Goal: Task Accomplishment & Management: Manage account settings

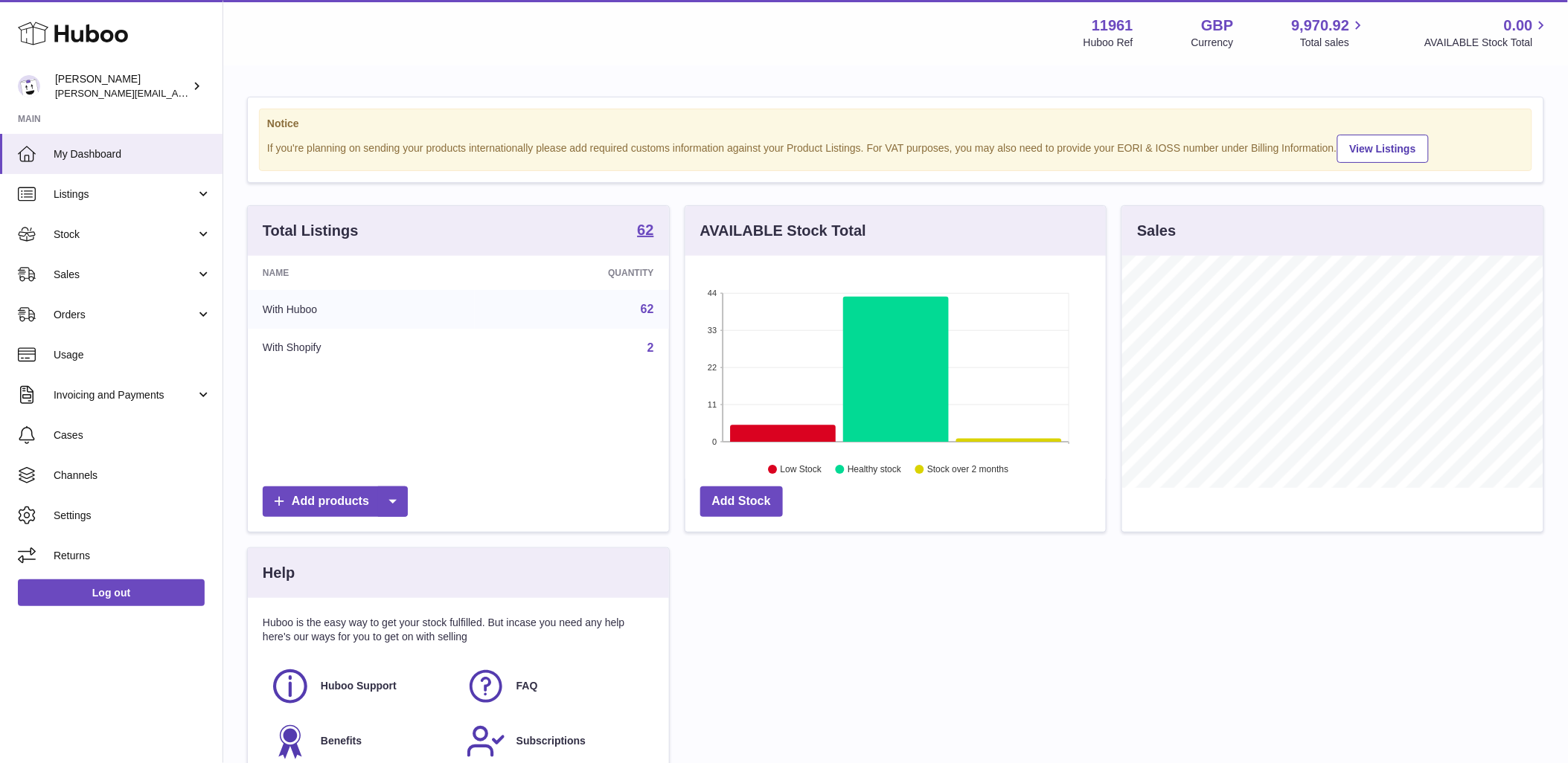
scroll to position [232, 420]
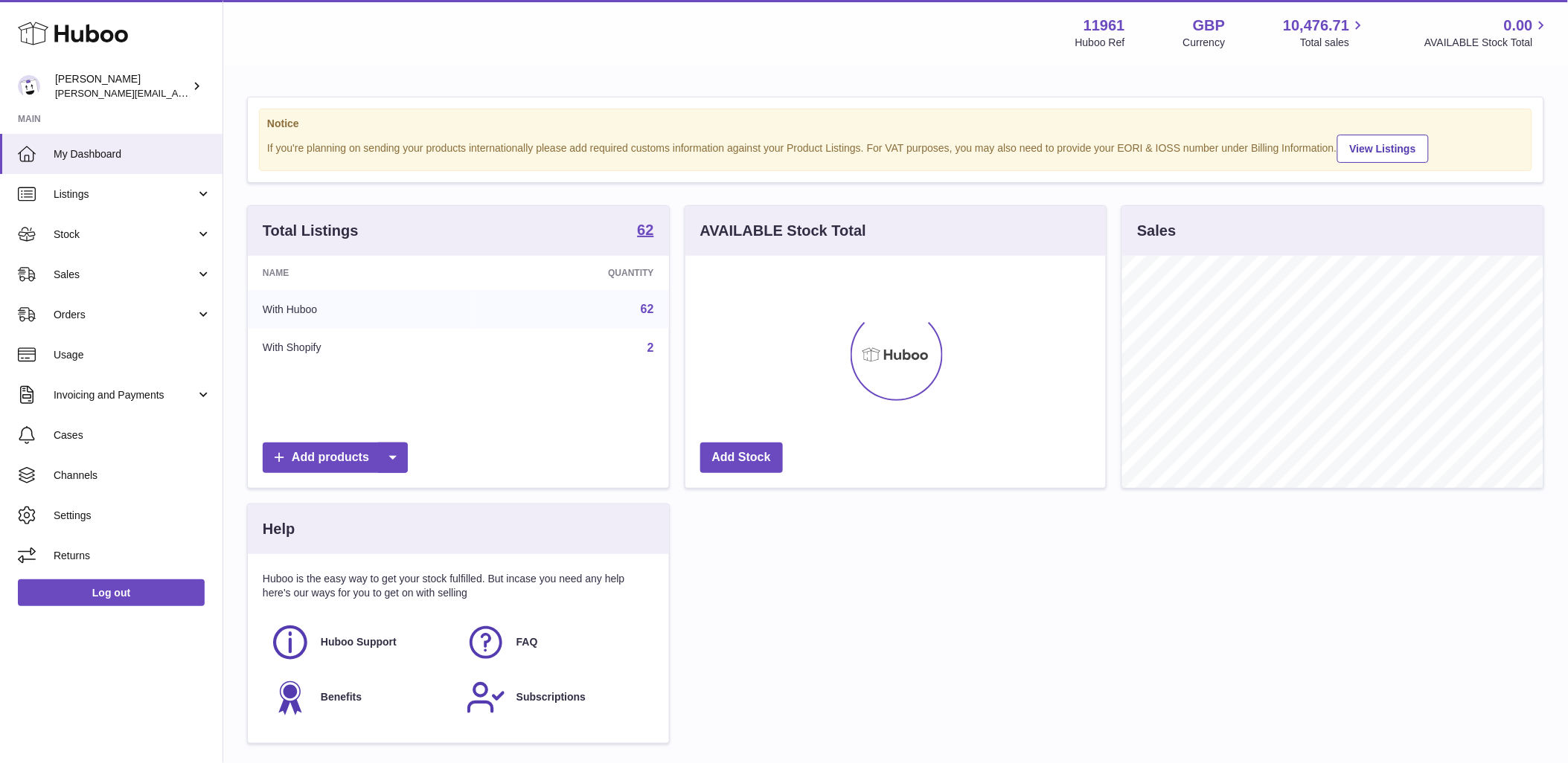
scroll to position [232, 420]
click at [167, 280] on span "Sales" at bounding box center [125, 274] width 143 height 14
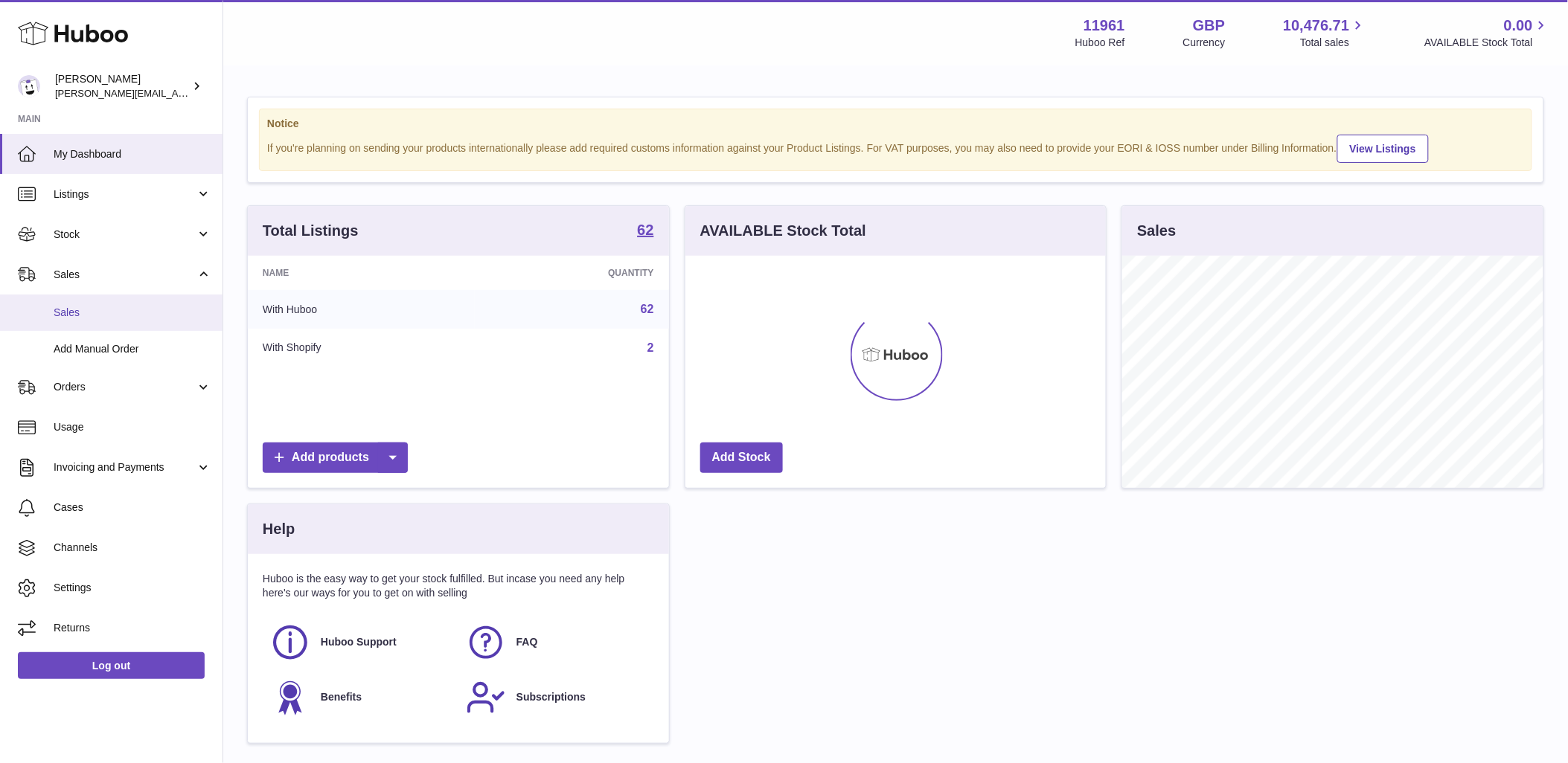
click at [79, 315] on span "Sales" at bounding box center [132, 313] width 158 height 14
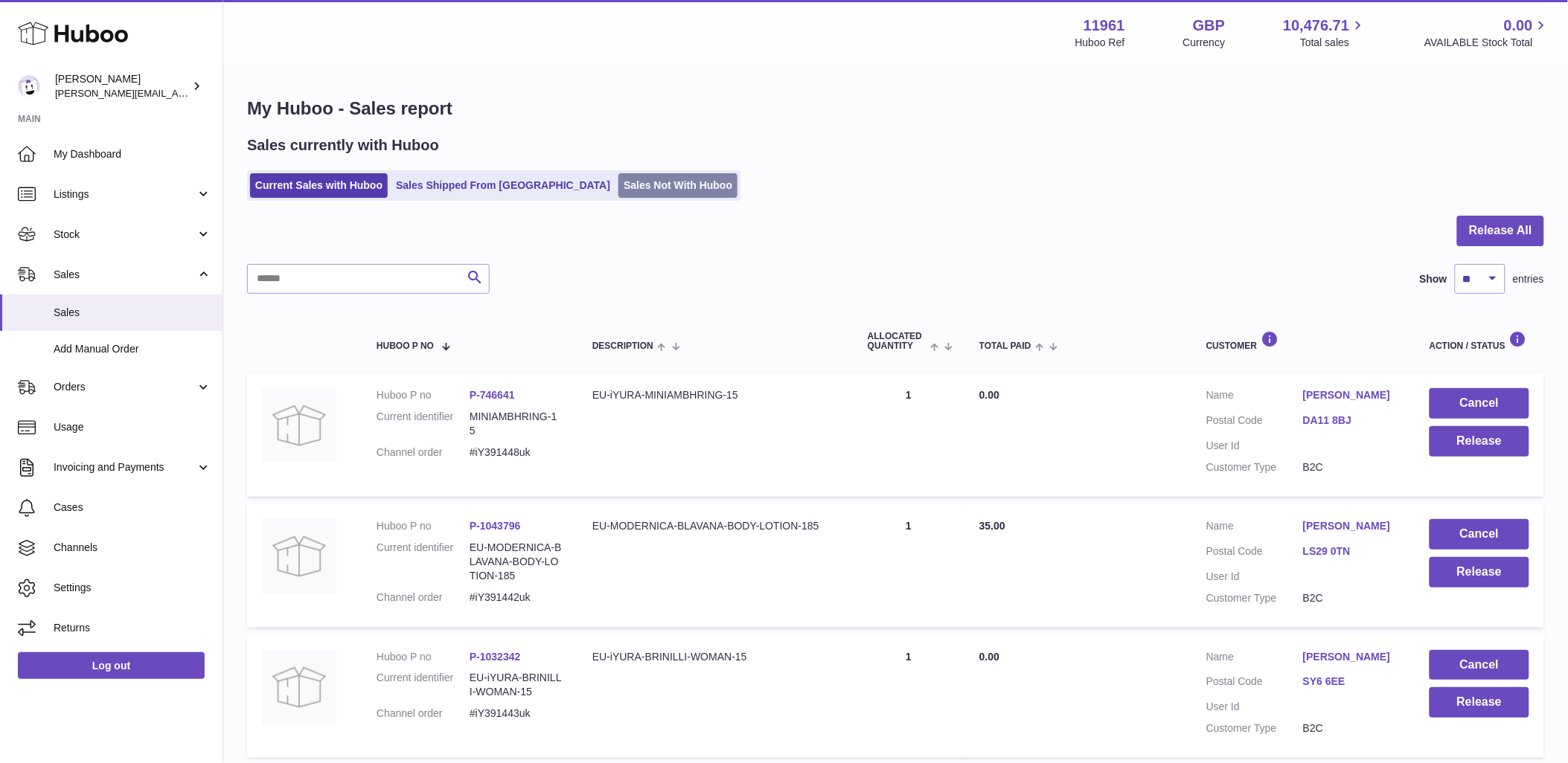
click at [619, 195] on link "Sales Not With Huboo" at bounding box center [678, 185] width 119 height 25
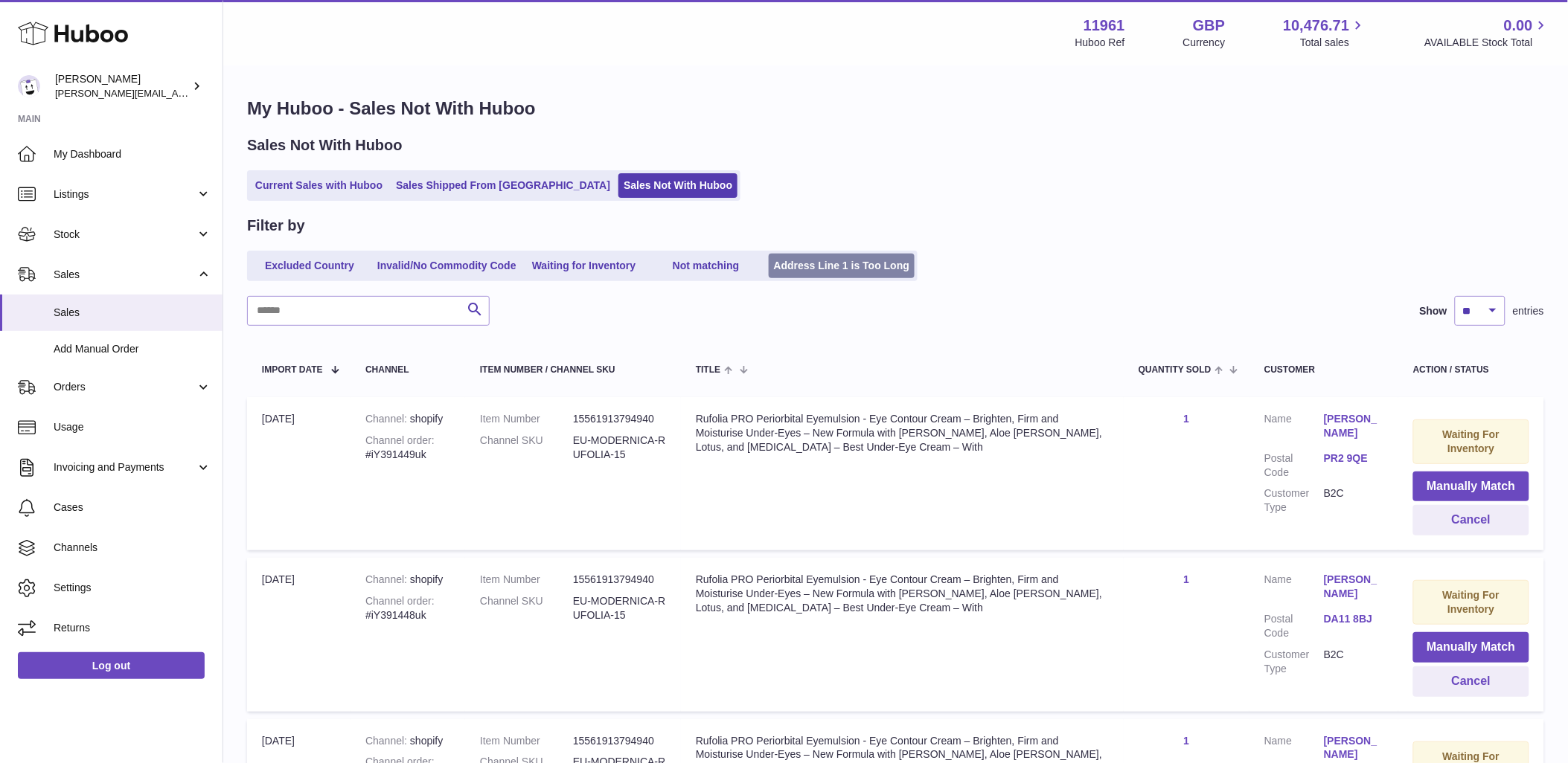
click at [827, 271] on link "Address Line 1 is Too Long" at bounding box center [842, 266] width 146 height 25
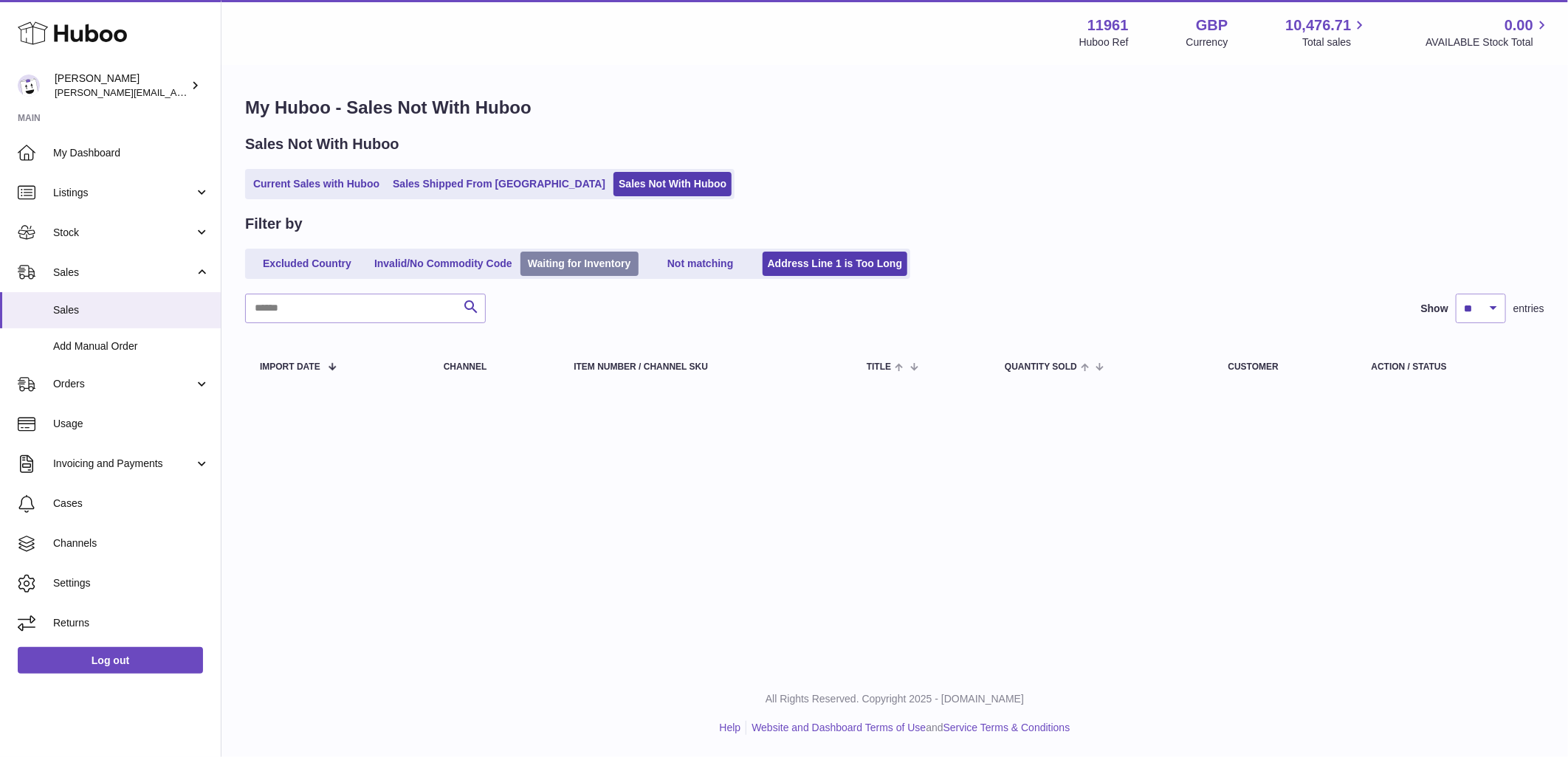
click at [566, 264] on link "Waiting for Inventory" at bounding box center [579, 264] width 118 height 24
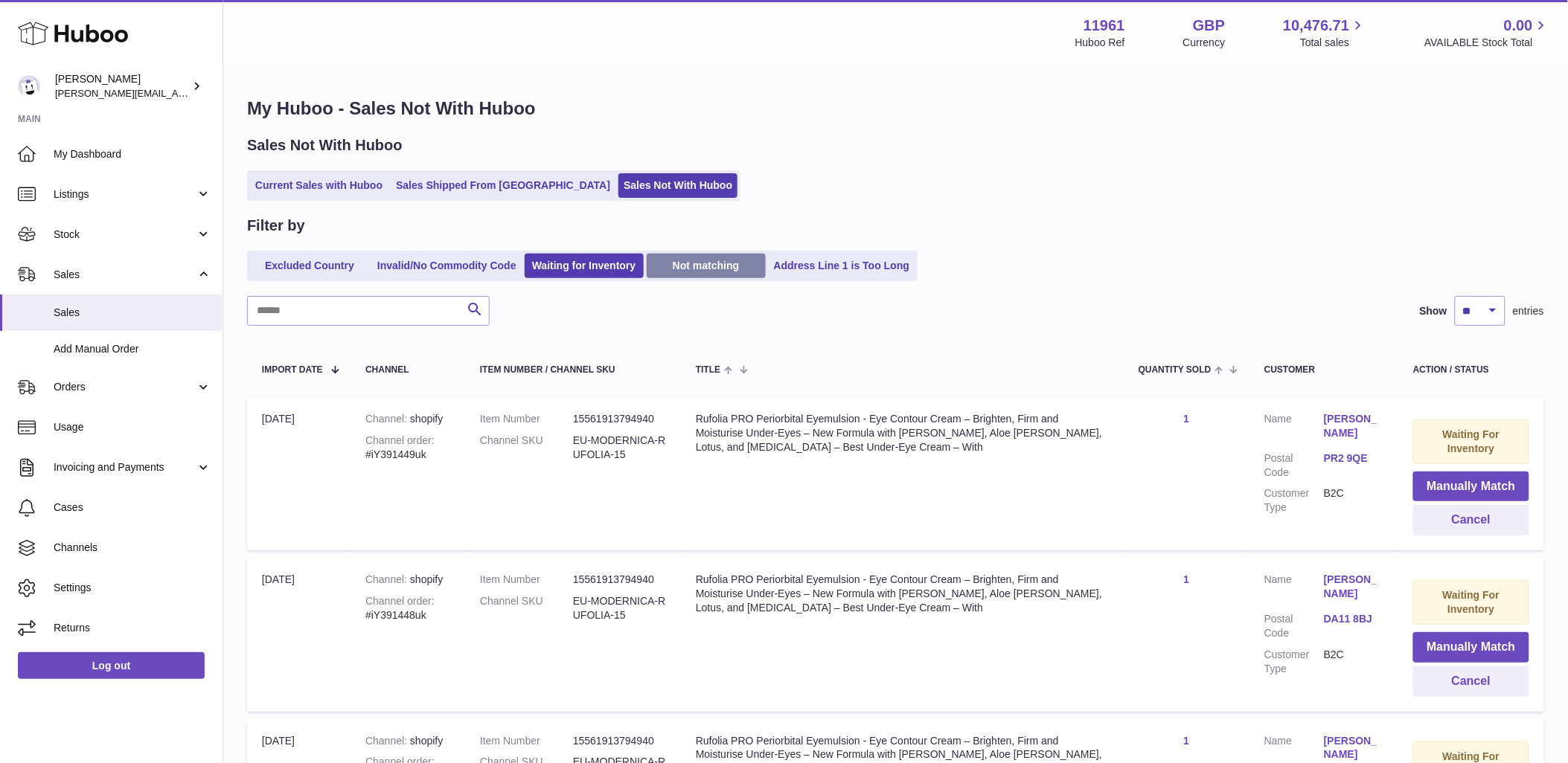
click at [682, 273] on link "Not matching" at bounding box center [706, 266] width 119 height 25
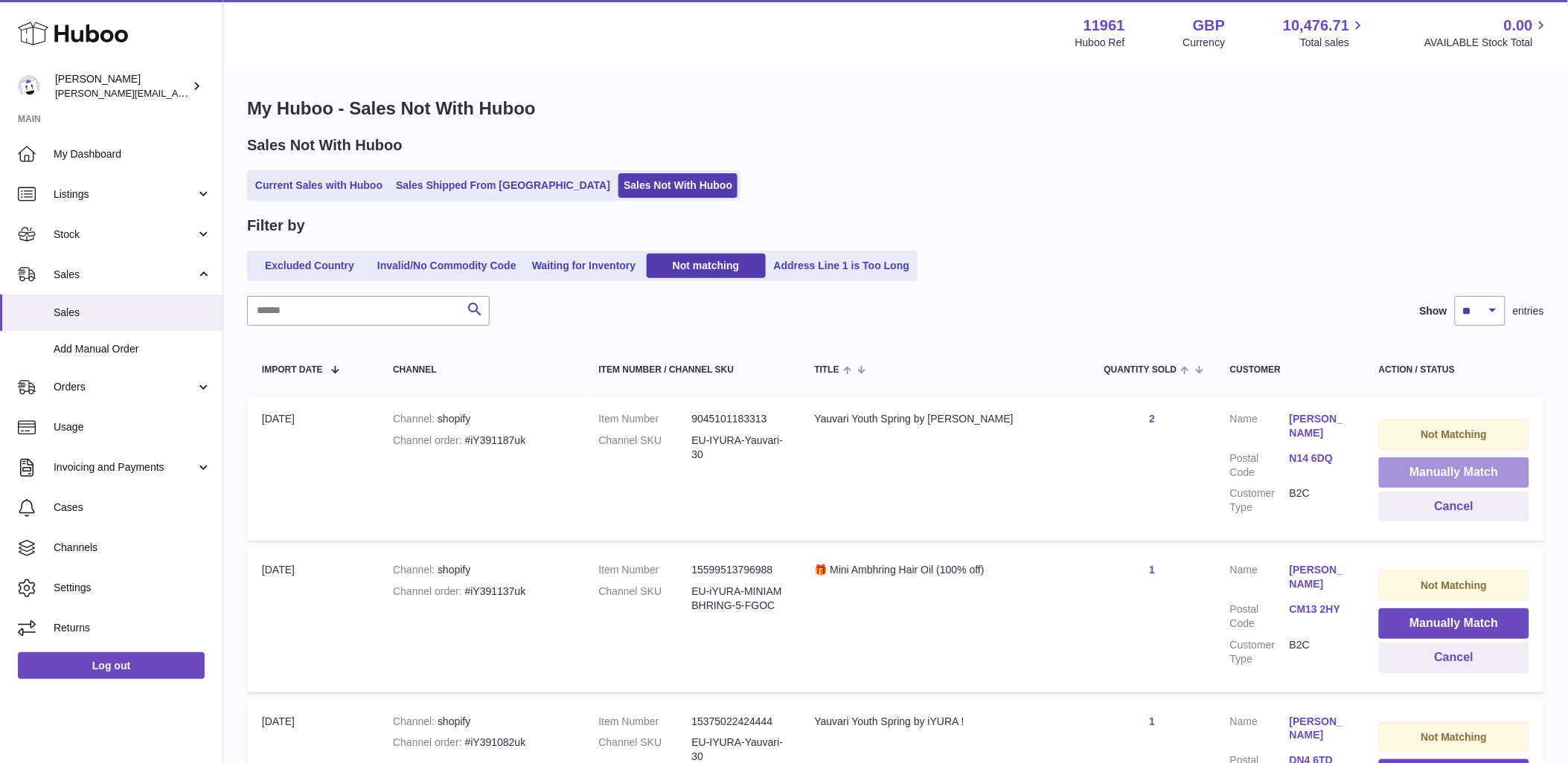
click at [1436, 466] on button "Manually Match" at bounding box center [1454, 472] width 150 height 30
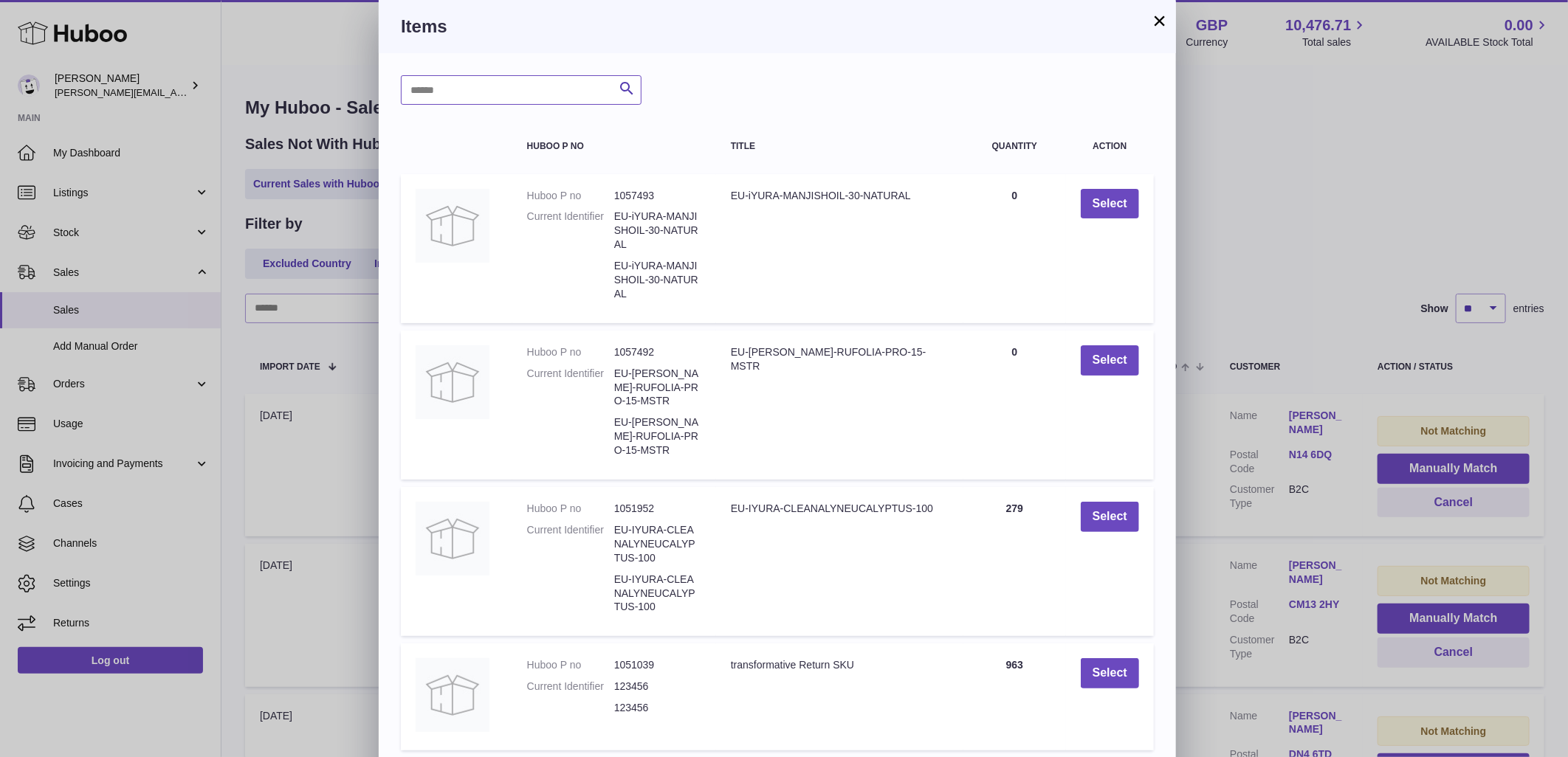
click at [555, 86] on input "text" at bounding box center [520, 90] width 240 height 30
type input "*******"
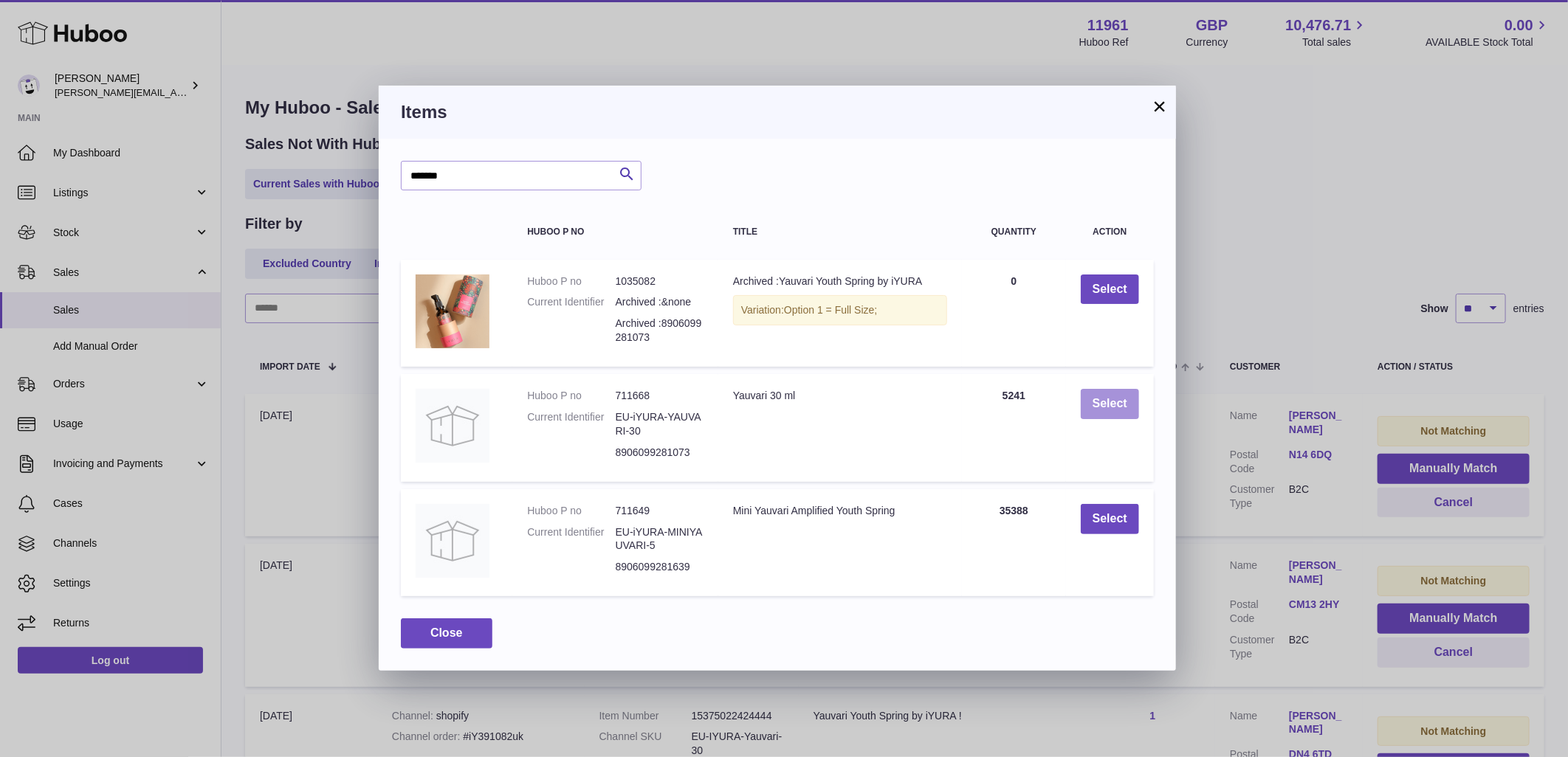
click at [1132, 410] on button "Select" at bounding box center [1109, 403] width 58 height 30
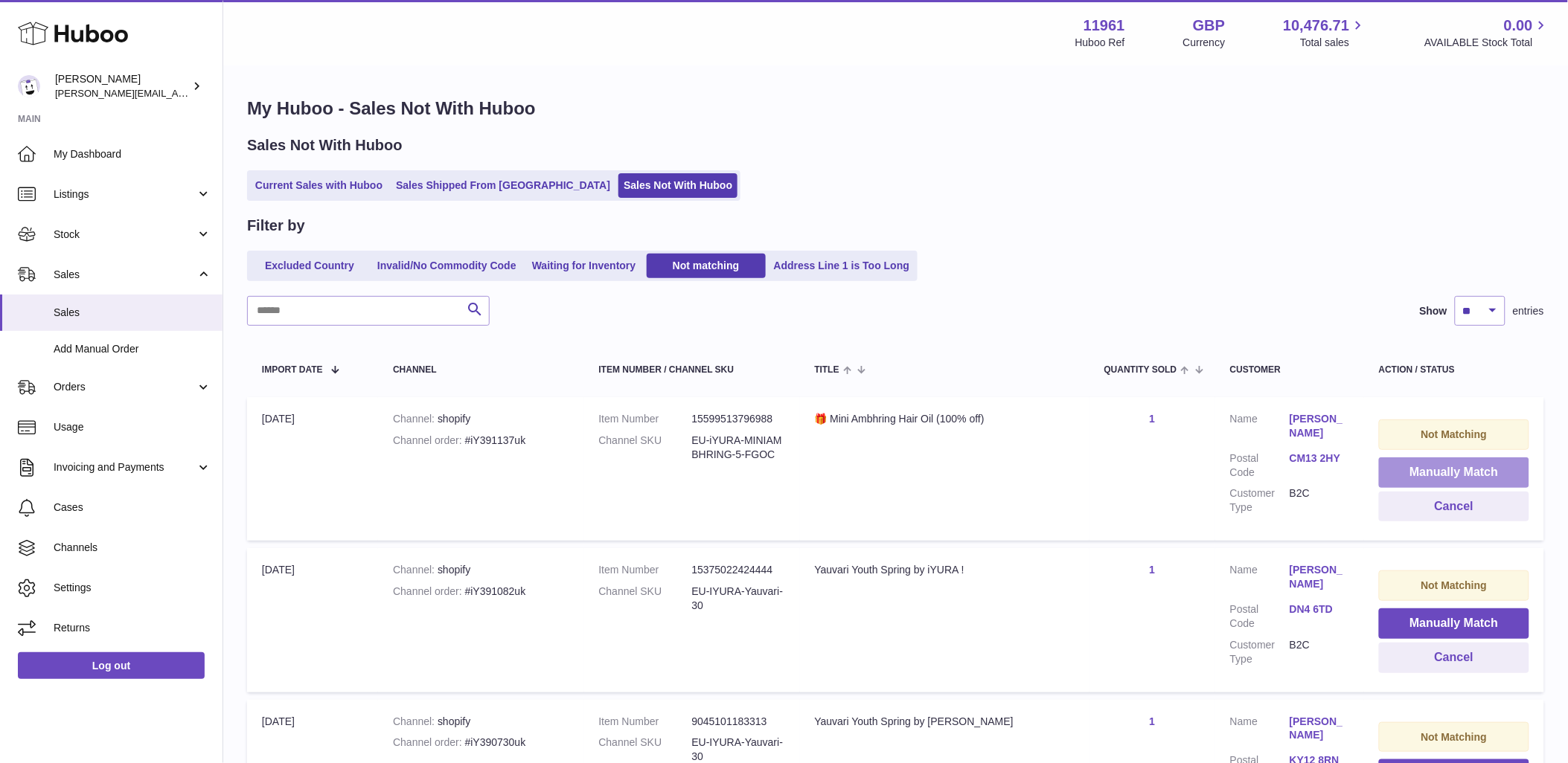
click at [1425, 472] on button "Manually Match" at bounding box center [1454, 472] width 150 height 30
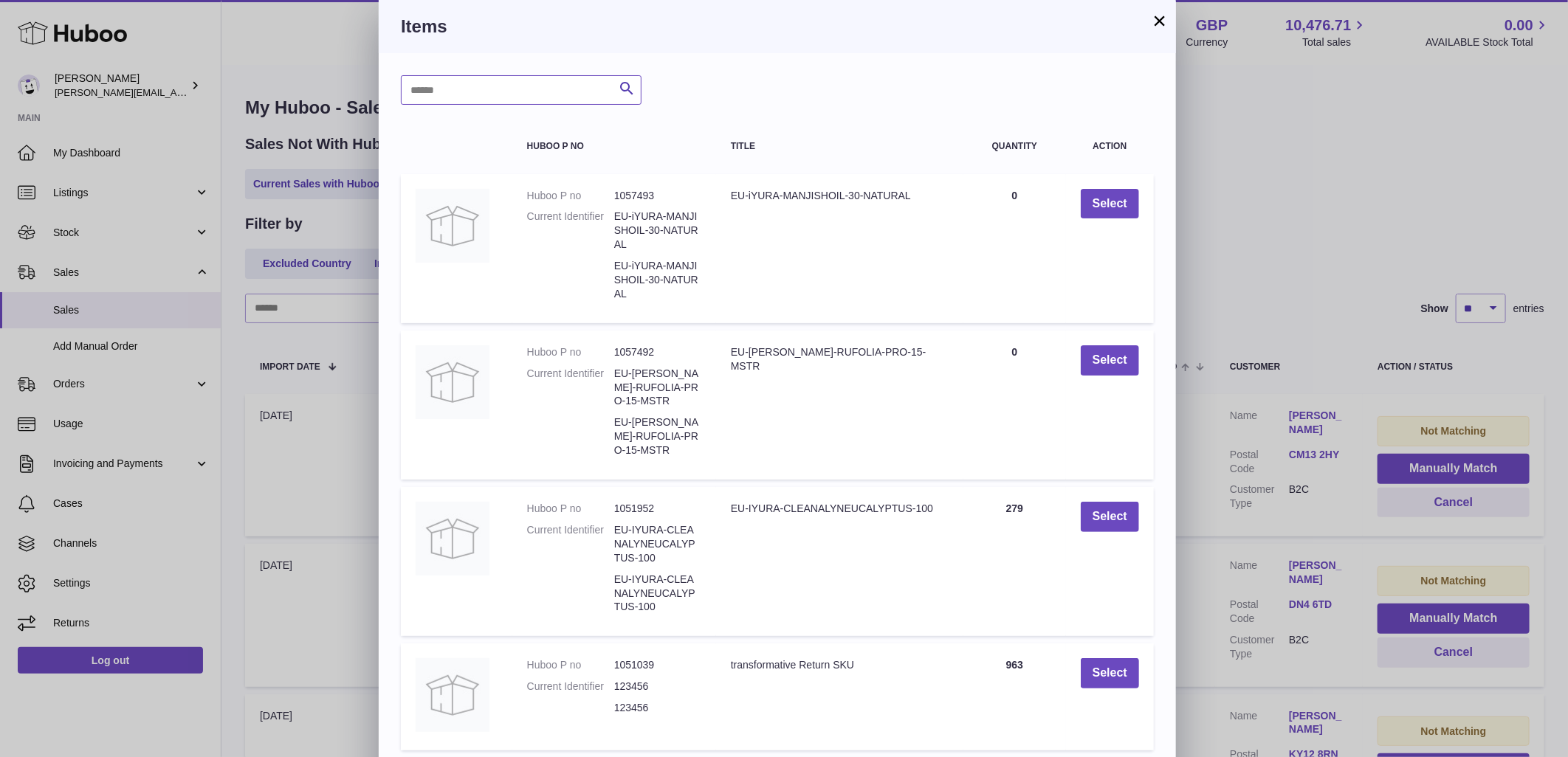
click at [467, 83] on input "text" at bounding box center [520, 90] width 240 height 30
type input "********"
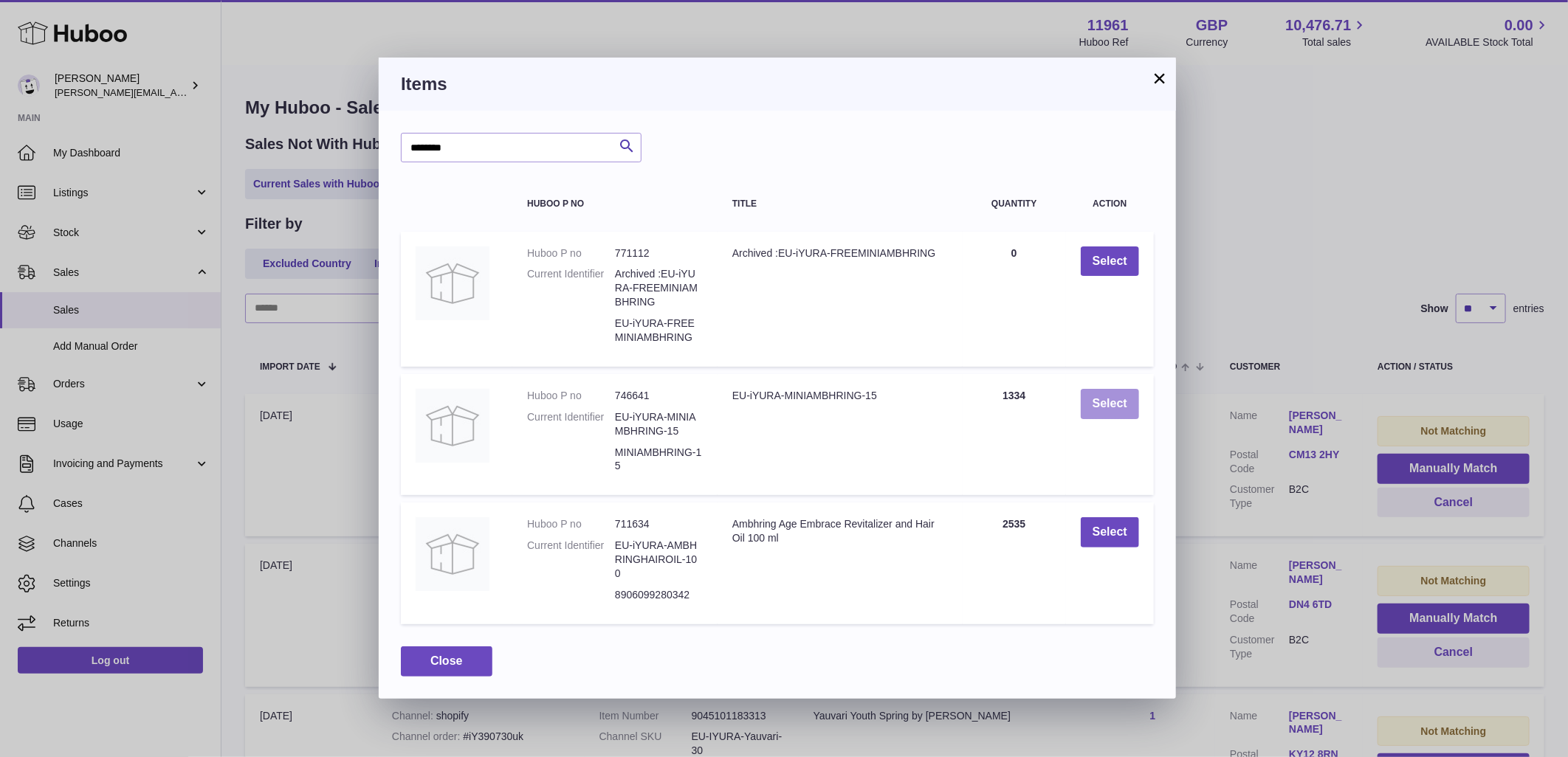
click at [1127, 415] on button "Select" at bounding box center [1109, 403] width 58 height 30
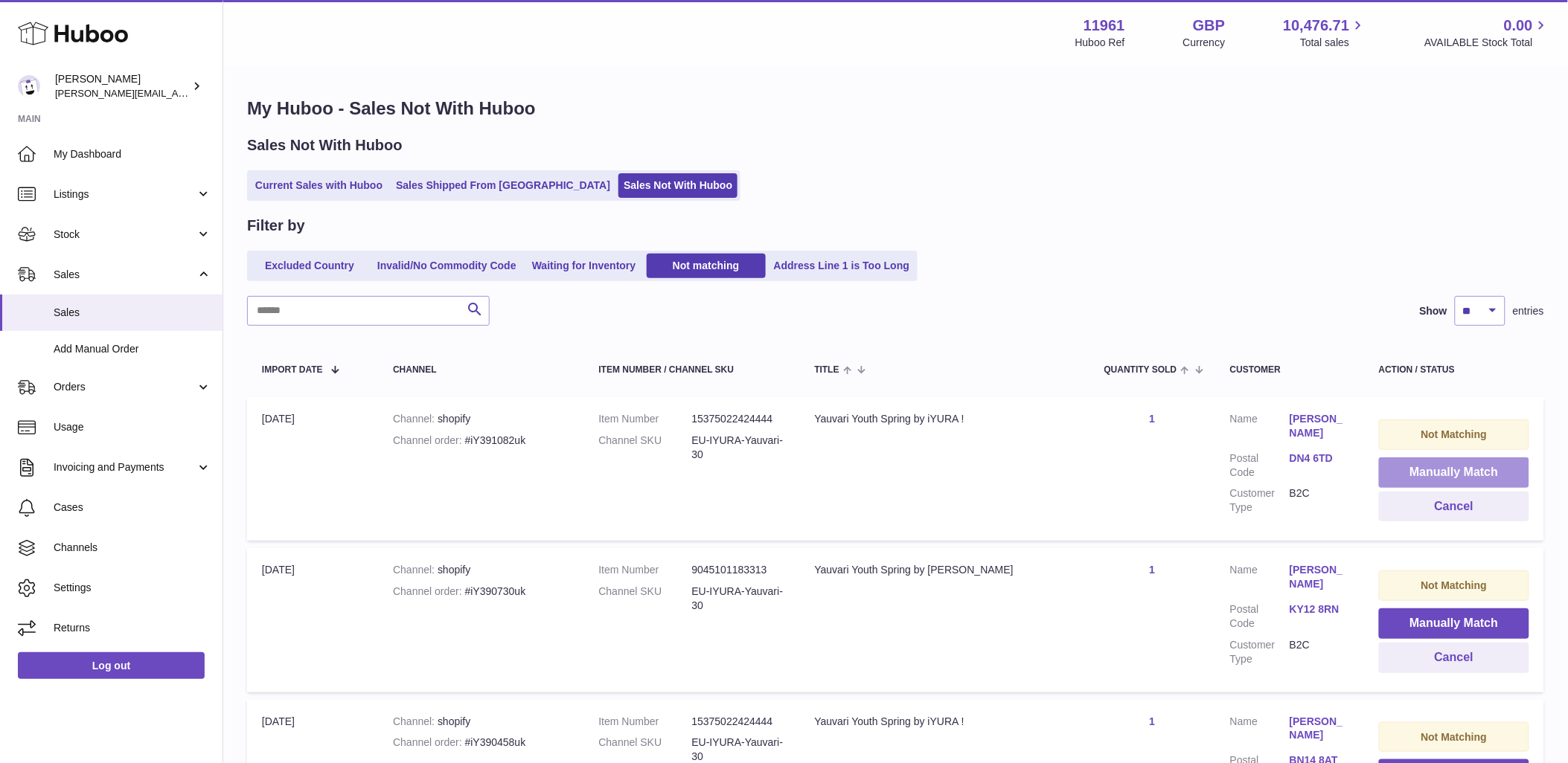
click at [1445, 467] on button "Manually Match" at bounding box center [1454, 472] width 150 height 30
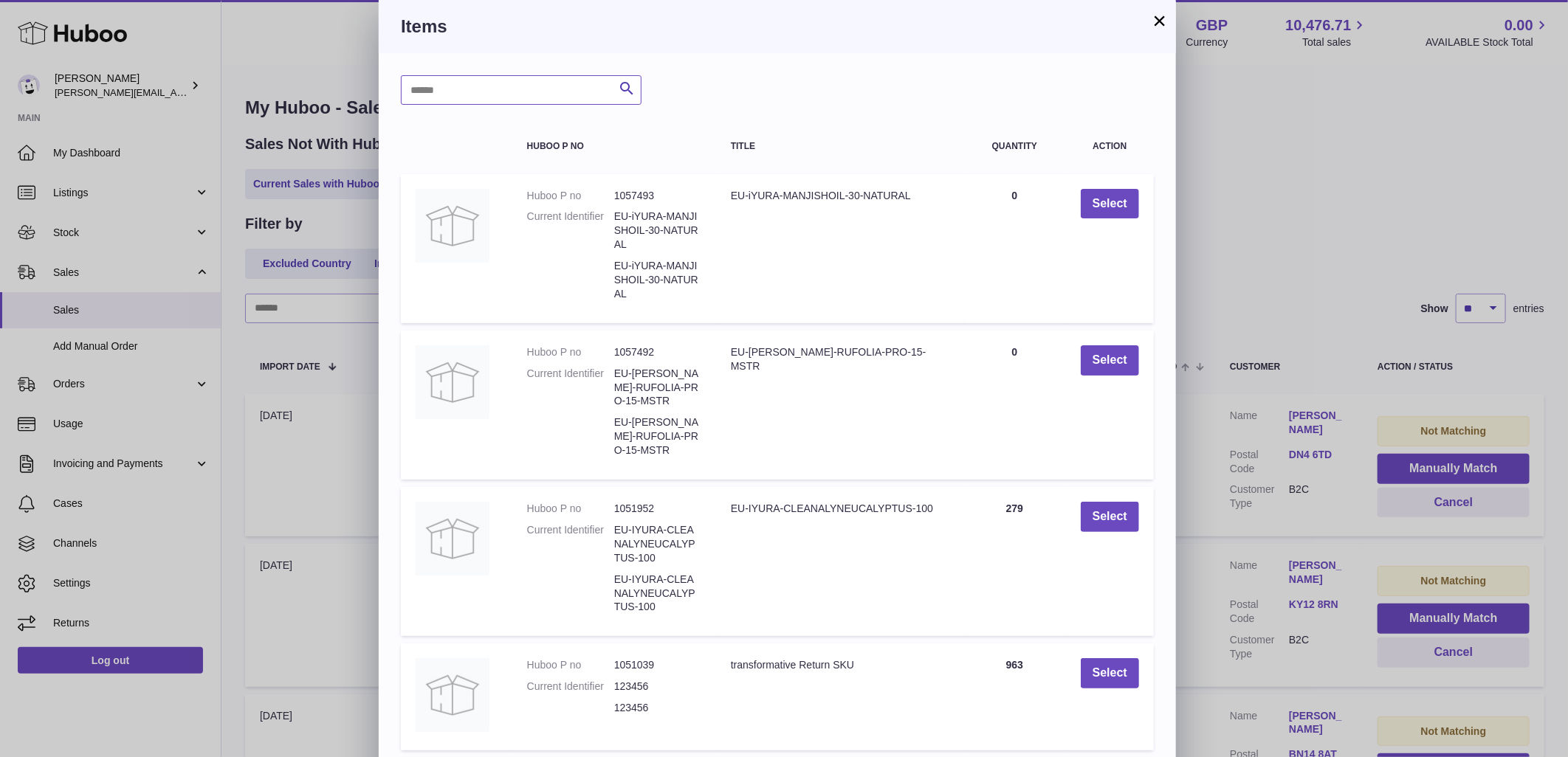
click at [536, 97] on input "text" at bounding box center [520, 90] width 240 height 30
type input "*******"
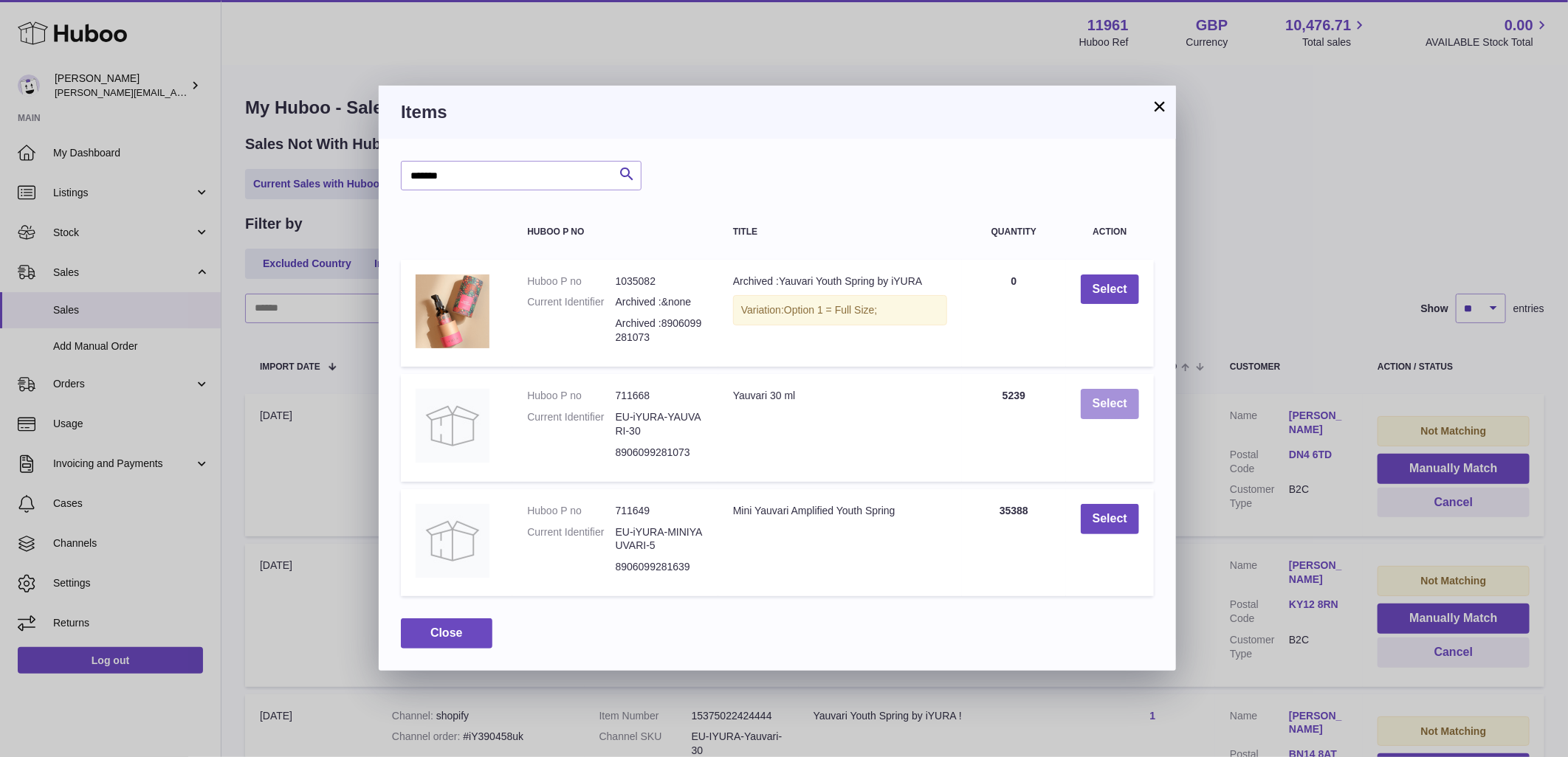
click at [1131, 399] on button "Select" at bounding box center [1109, 403] width 58 height 30
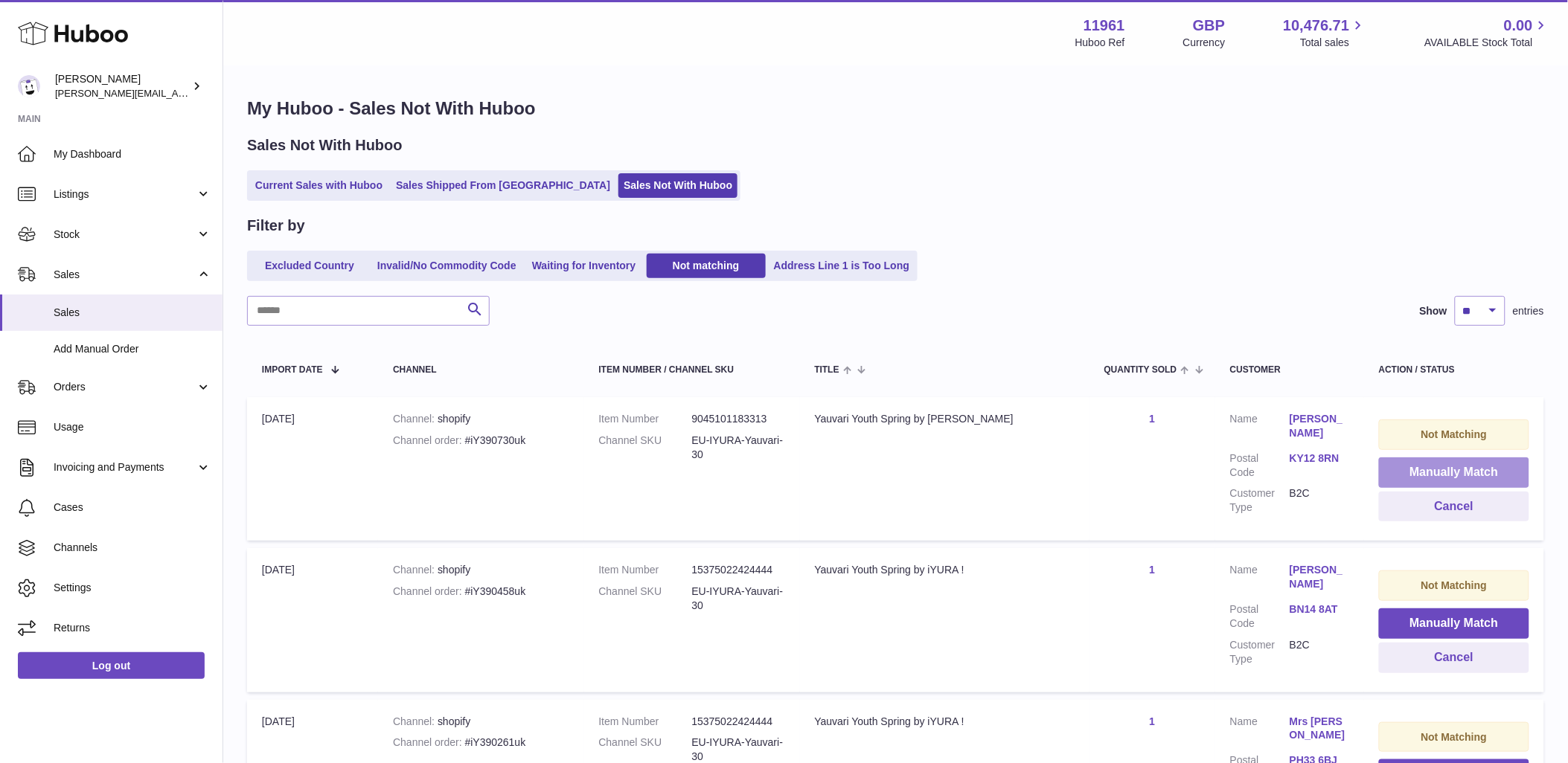
click at [1440, 471] on button "Manually Match" at bounding box center [1454, 472] width 150 height 30
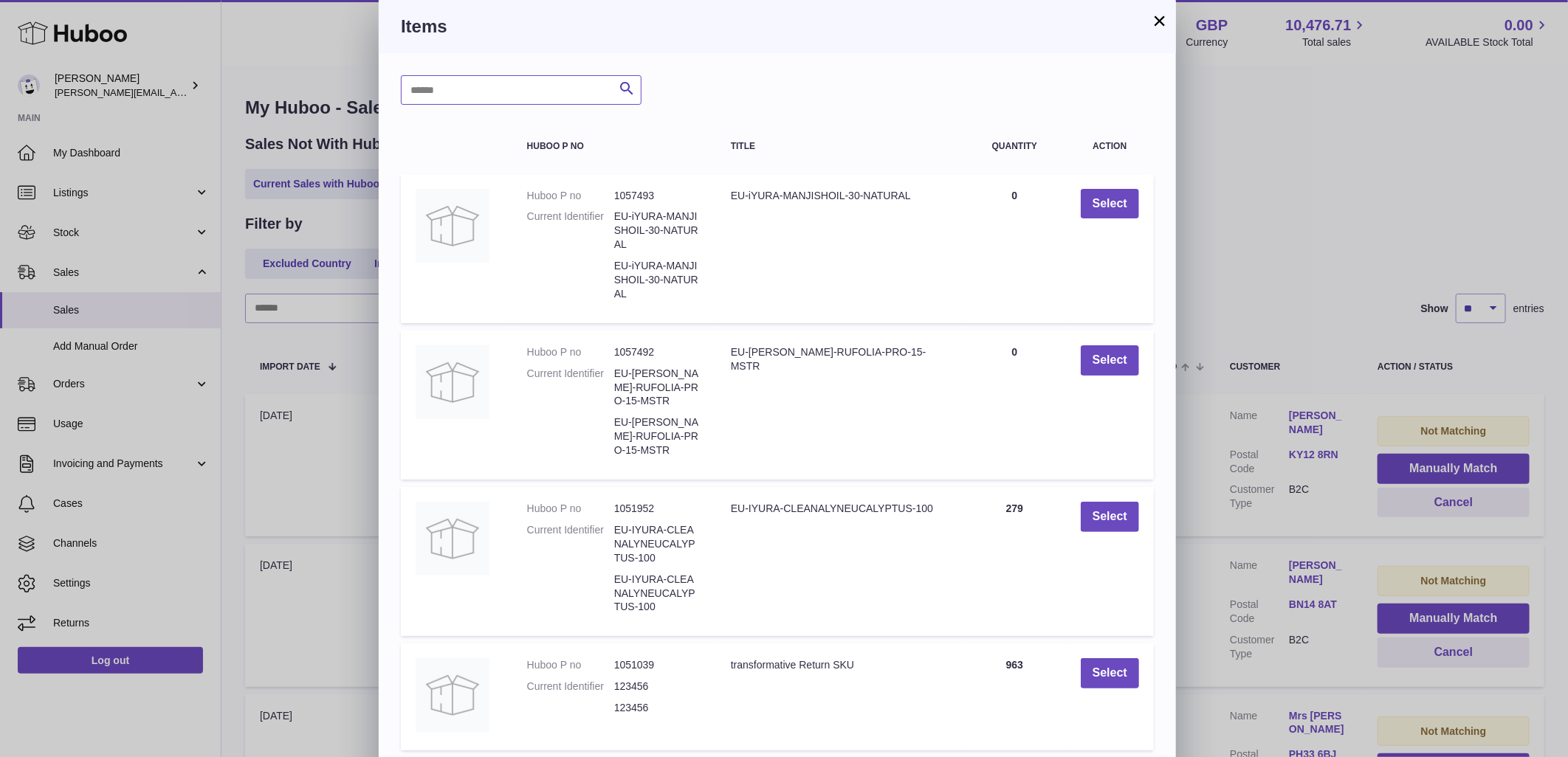
click at [507, 83] on input "text" at bounding box center [520, 90] width 240 height 30
type input "*******"
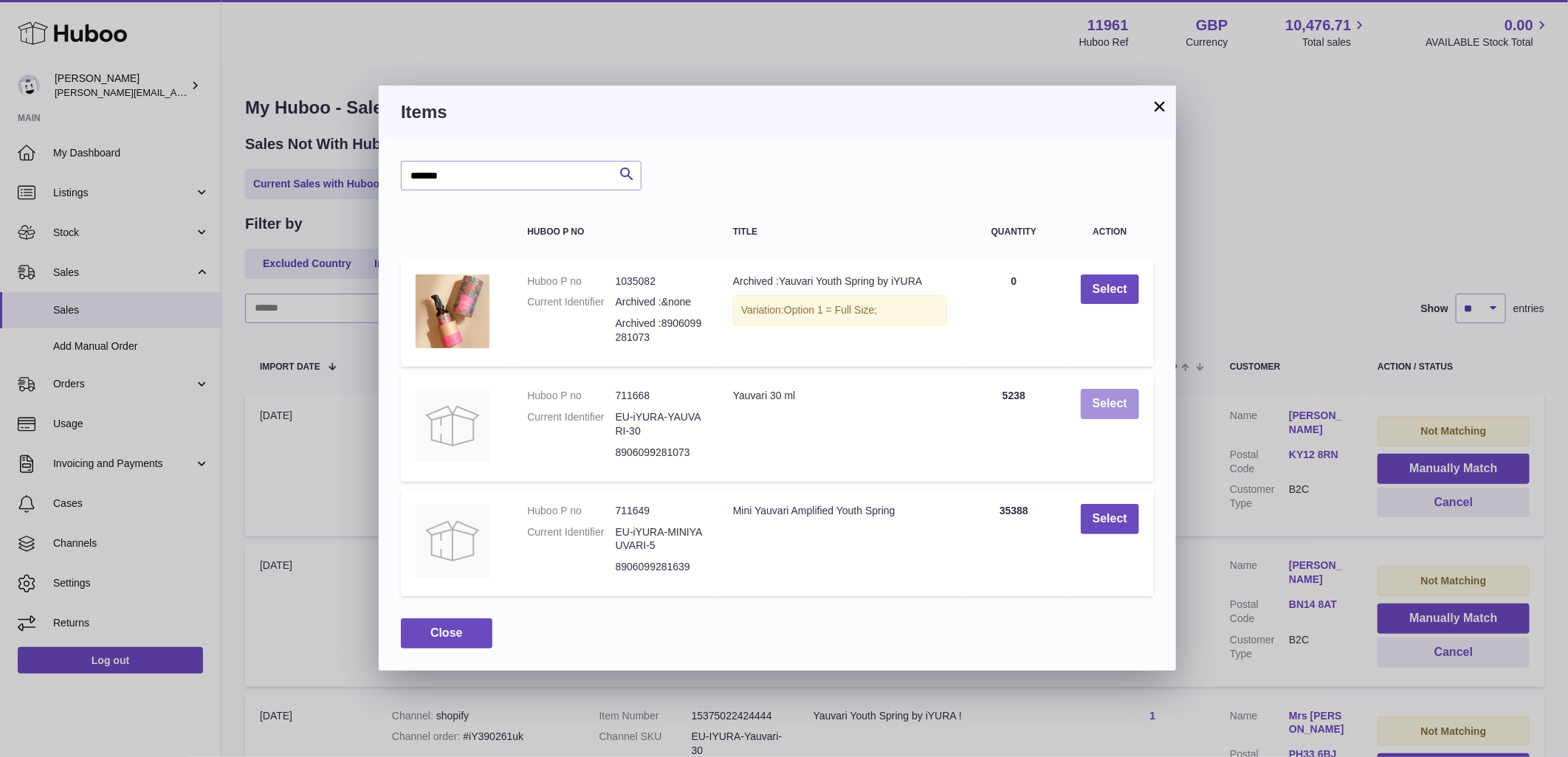
click at [1123, 403] on button "Select" at bounding box center [1109, 403] width 58 height 30
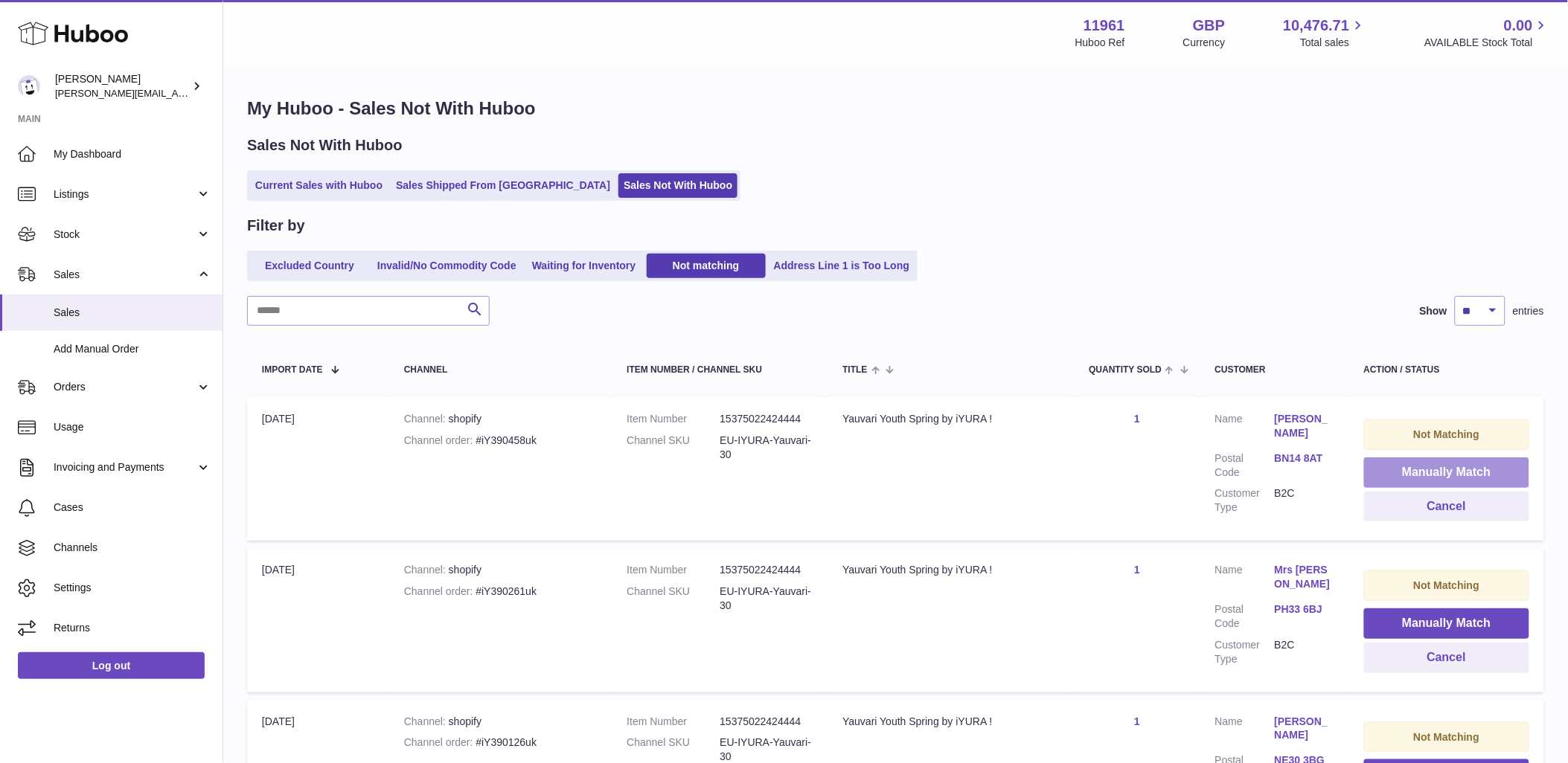
click at [1452, 466] on button "Manually Match" at bounding box center [1446, 472] width 165 height 30
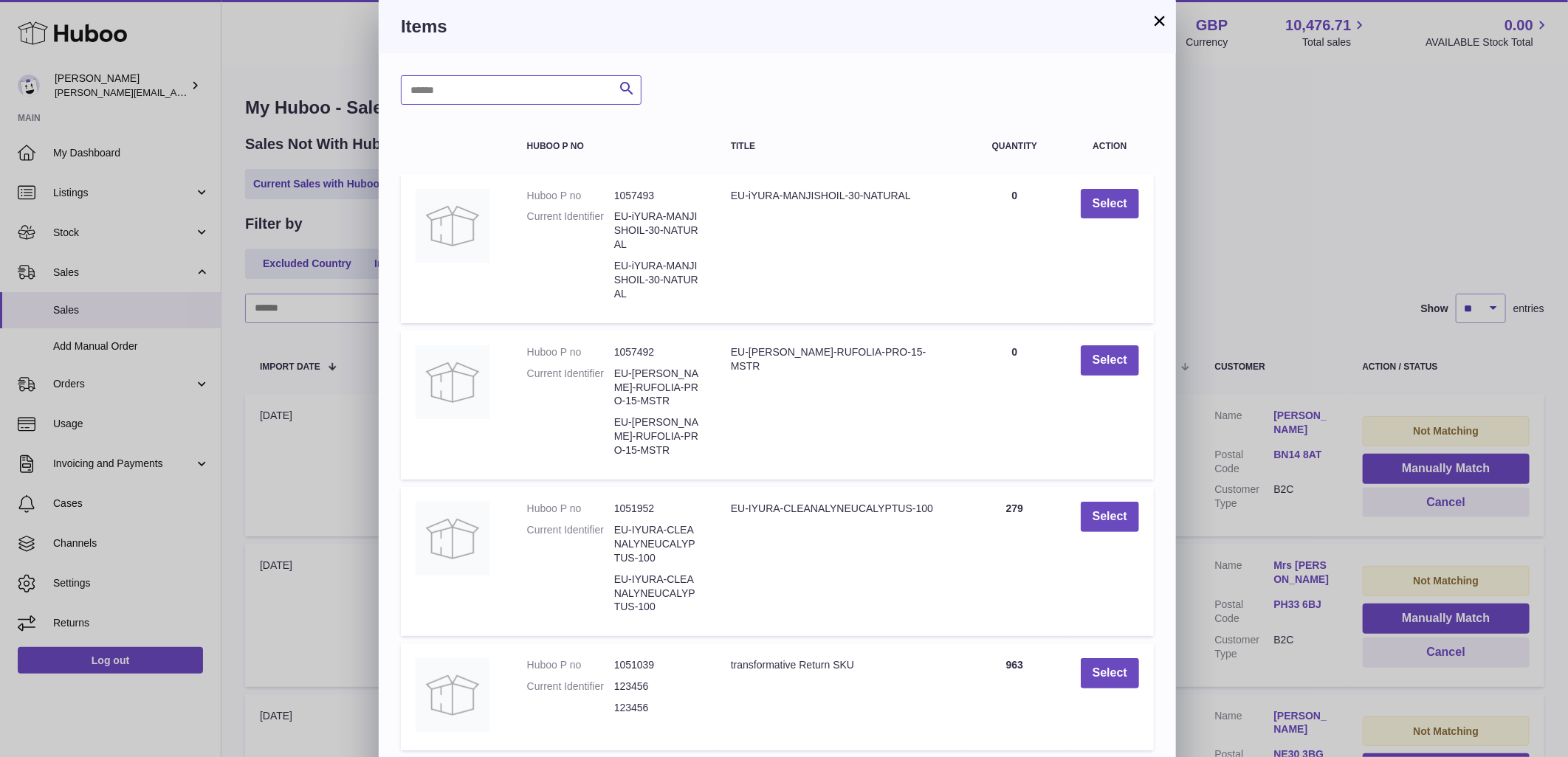
click at [519, 92] on input "text" at bounding box center [520, 90] width 240 height 30
type input "*******"
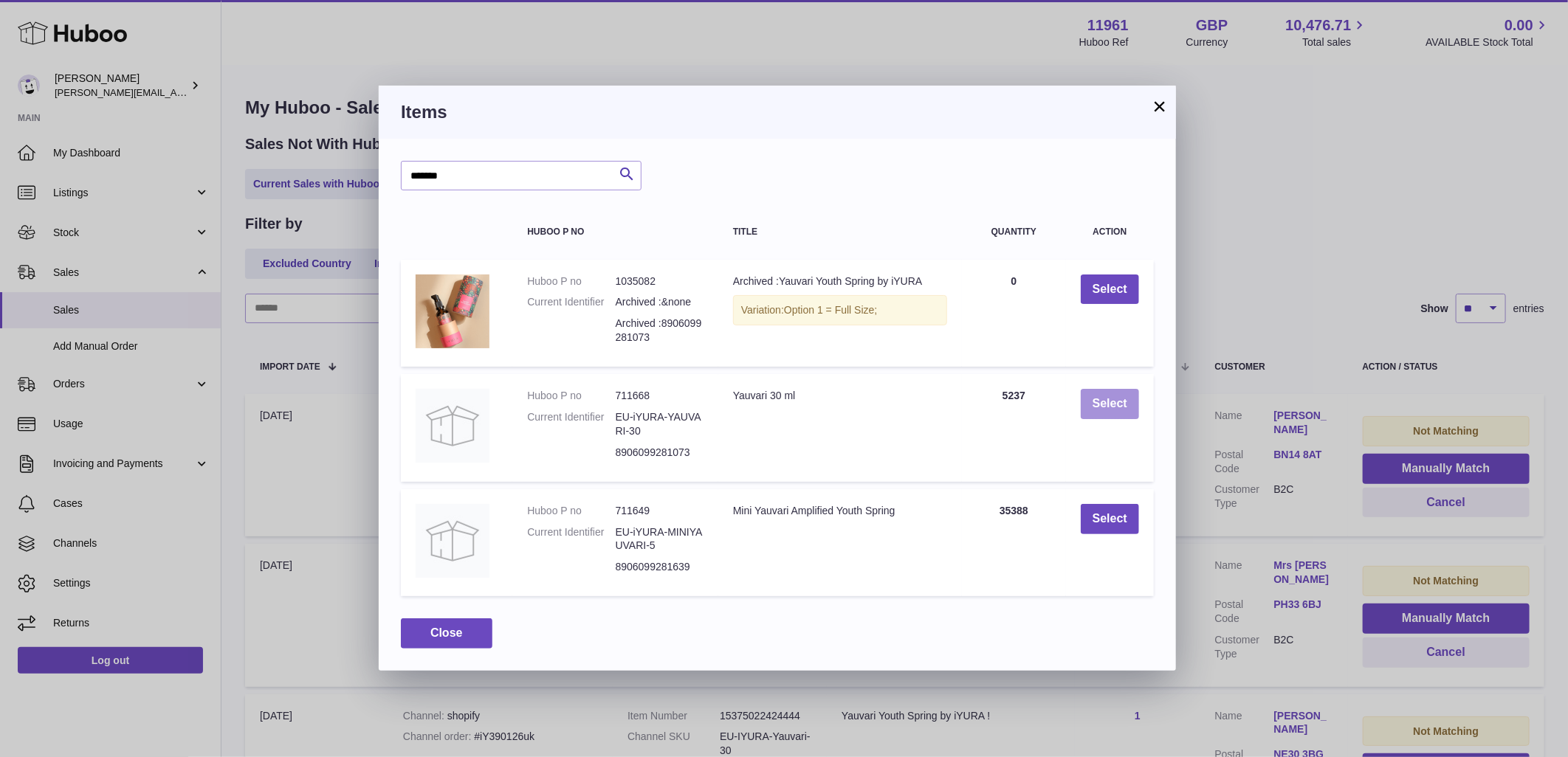
click at [1106, 393] on button "Select" at bounding box center [1109, 403] width 58 height 30
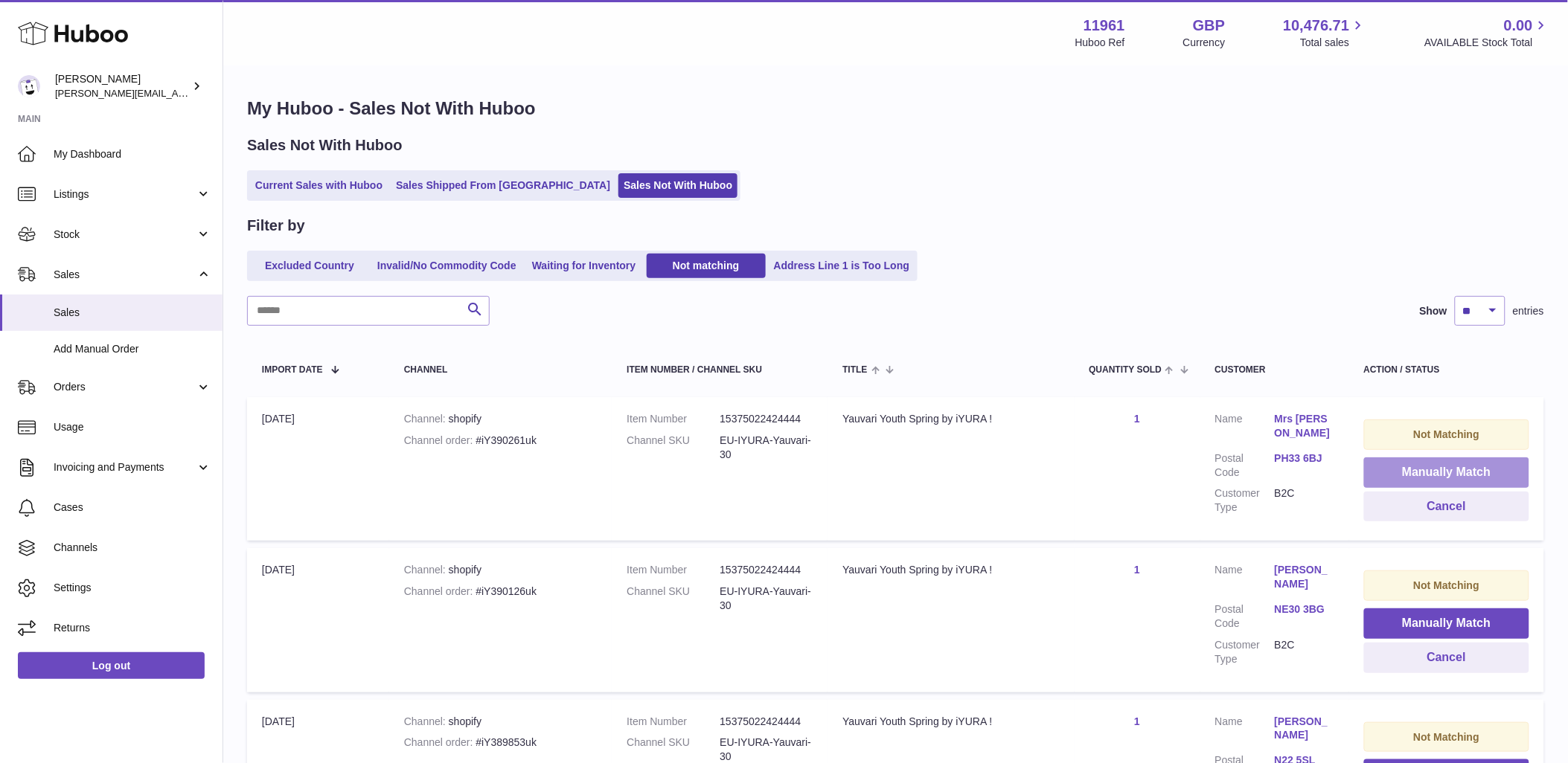
click at [1446, 469] on button "Manually Match" at bounding box center [1446, 472] width 165 height 30
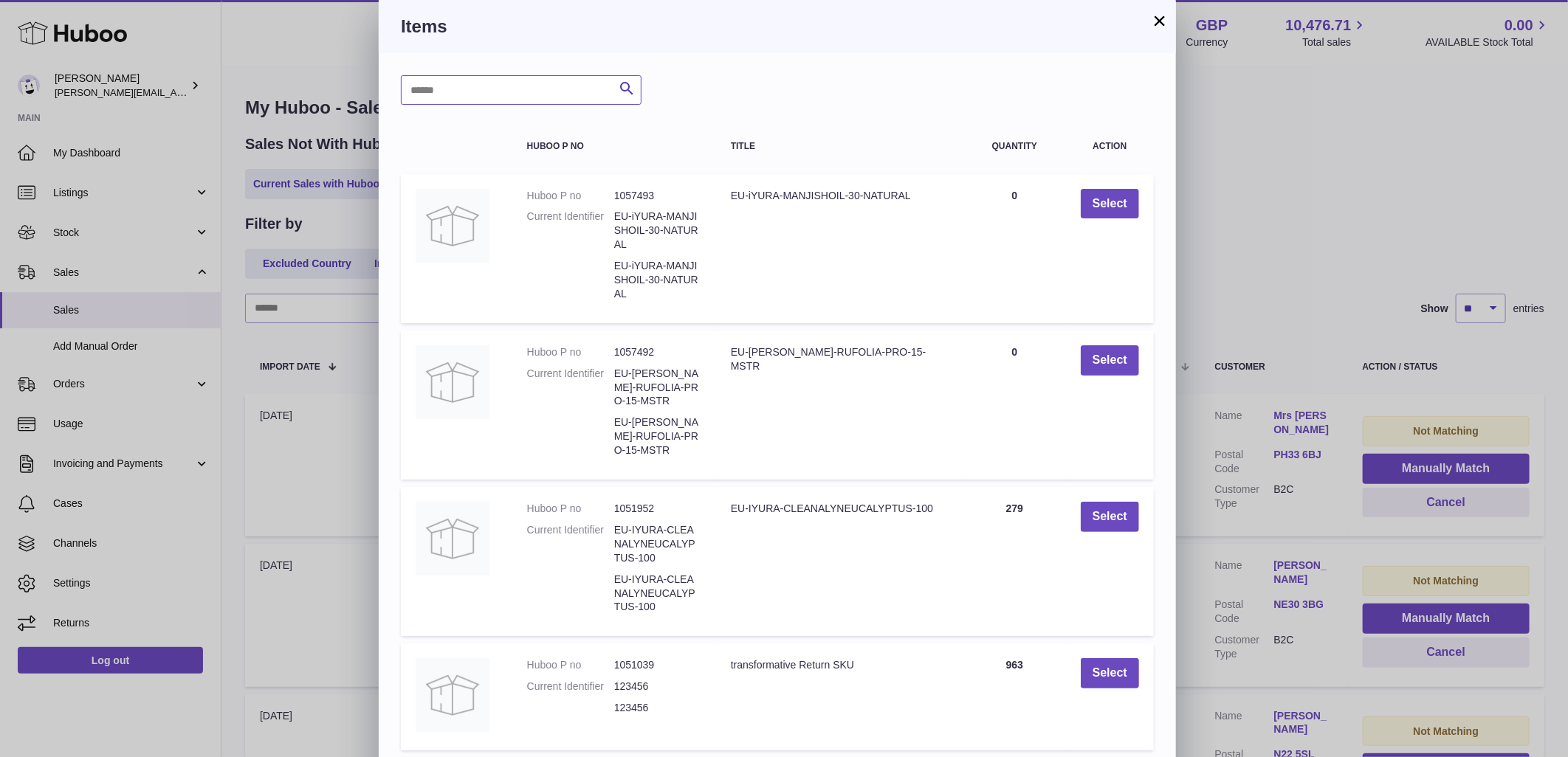
click at [534, 83] on input "text" at bounding box center [520, 90] width 240 height 30
type input "*******"
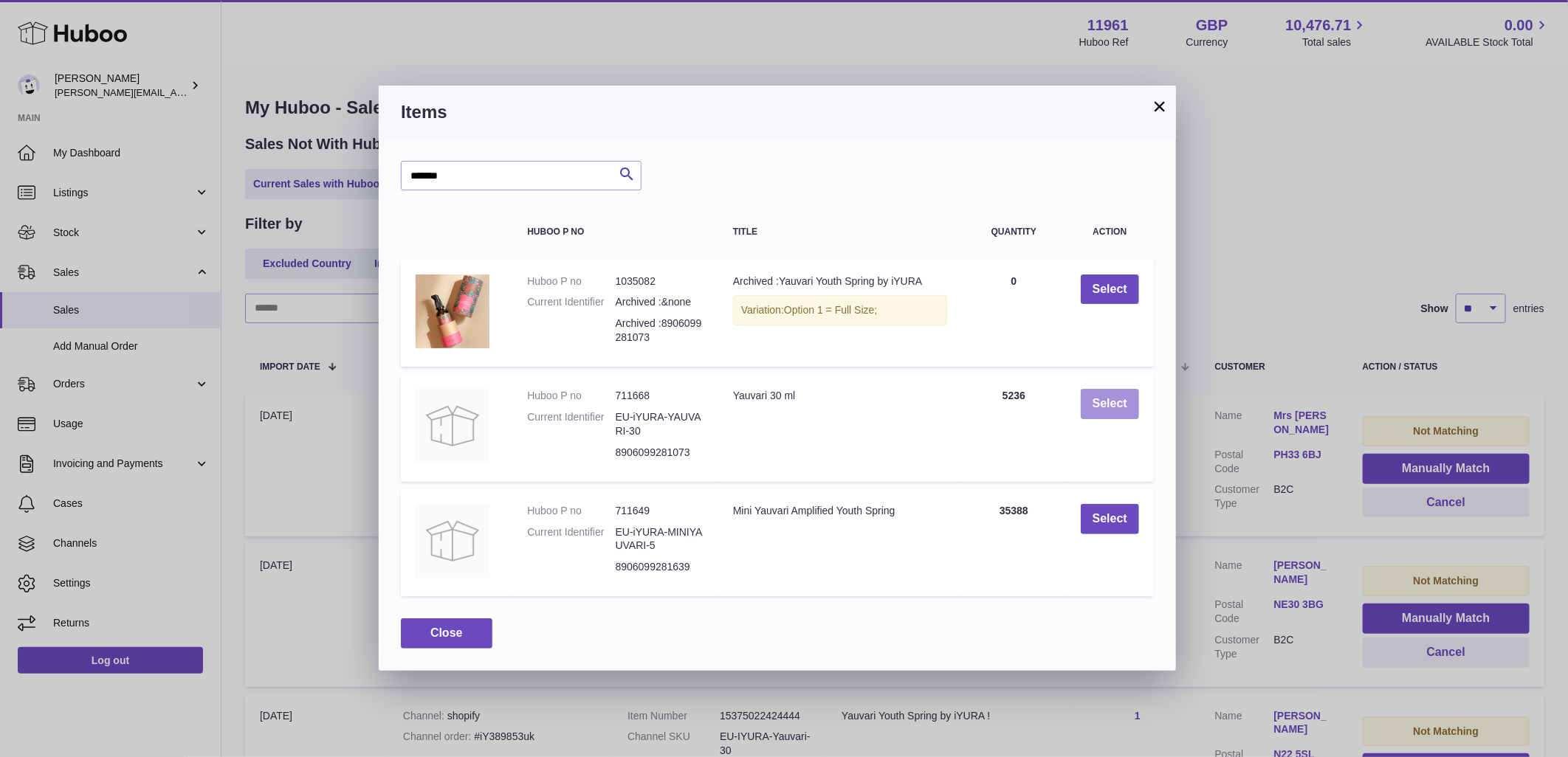
click at [1117, 400] on button "Select" at bounding box center [1109, 403] width 58 height 30
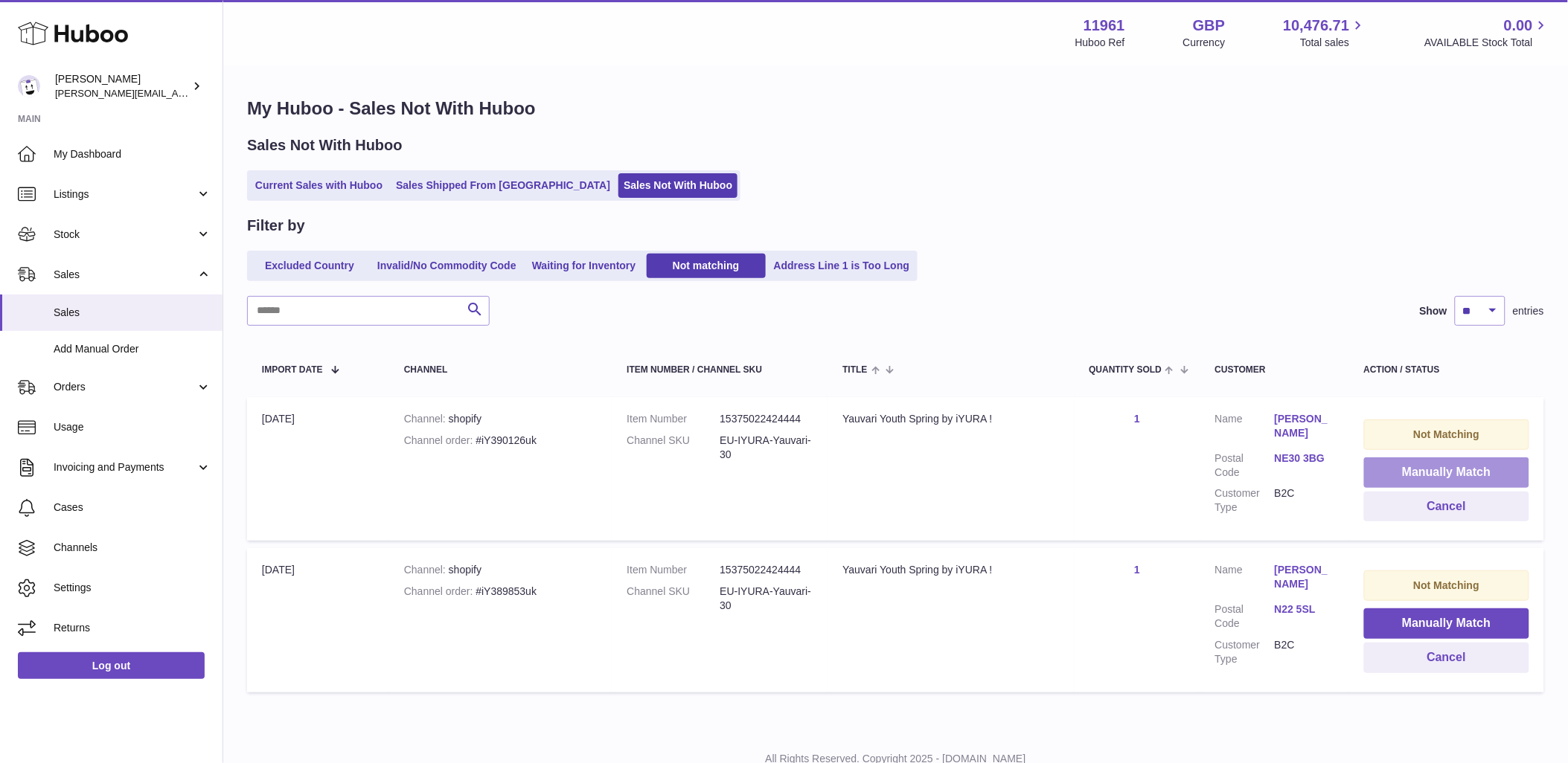
click at [1470, 476] on button "Manually Match" at bounding box center [1446, 472] width 165 height 30
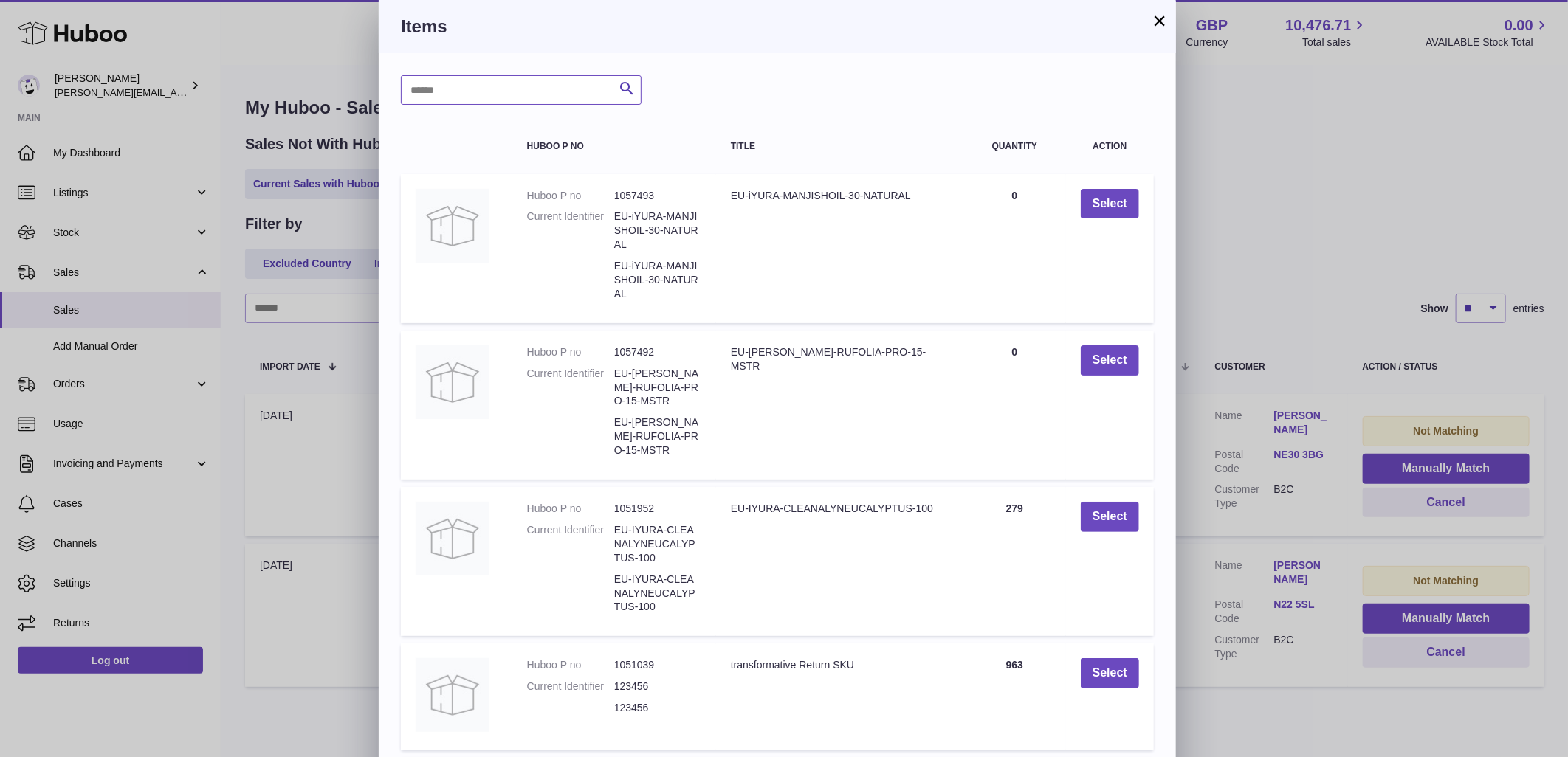
click at [547, 97] on input "text" at bounding box center [520, 90] width 240 height 30
type input "*******"
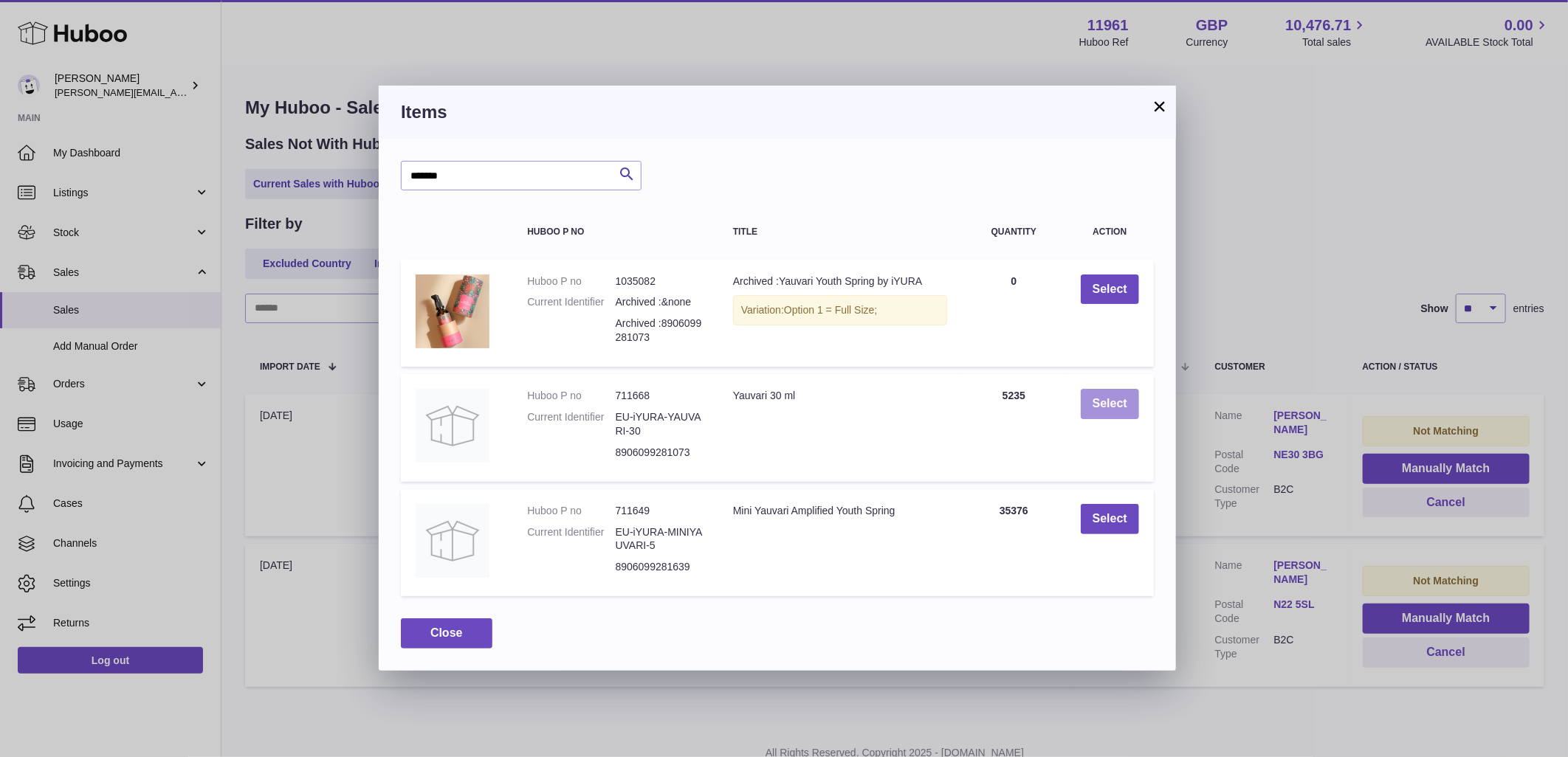
click at [1103, 396] on button "Select" at bounding box center [1109, 403] width 58 height 30
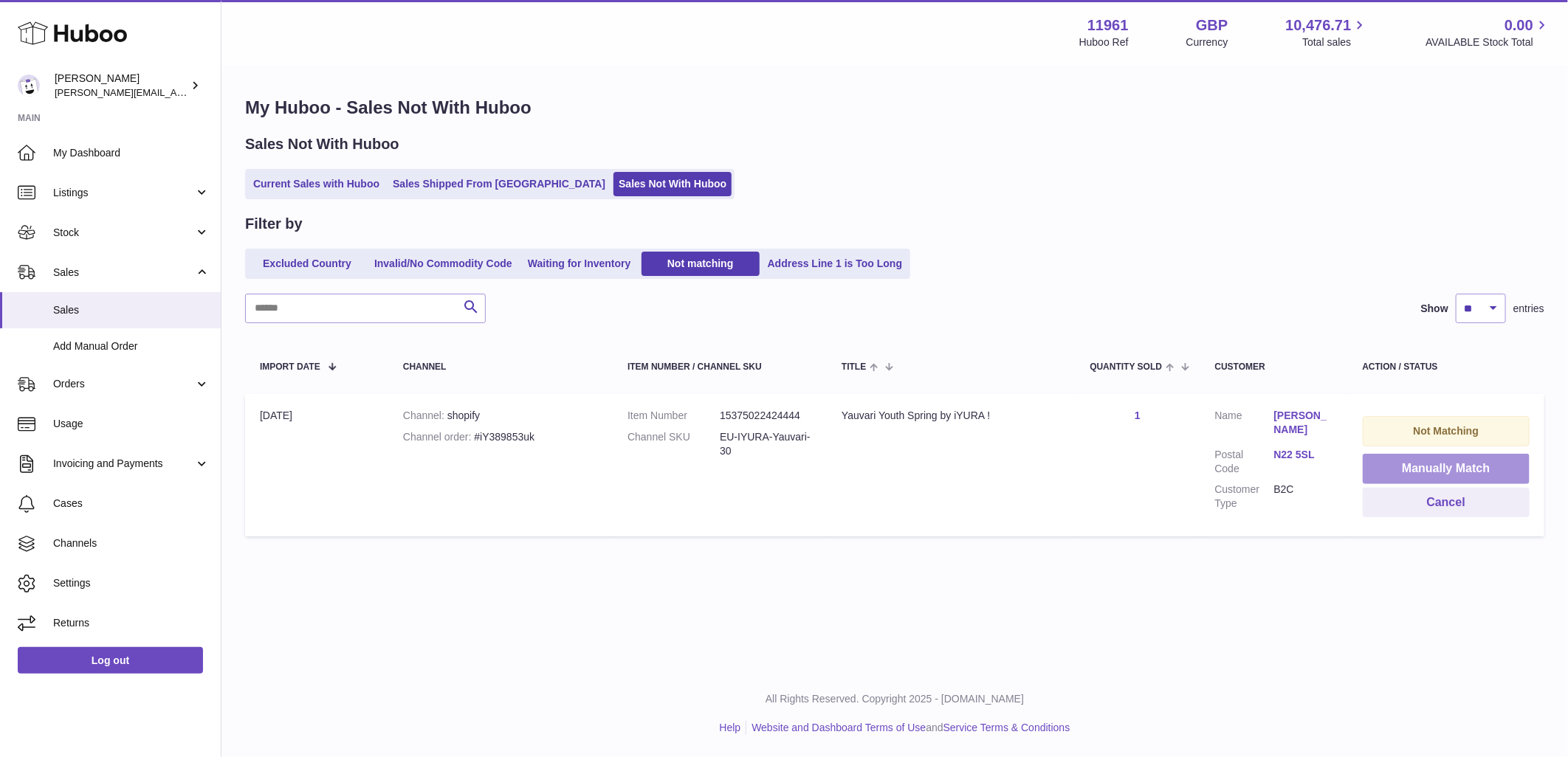
click at [1440, 471] on button "Manually Match" at bounding box center [1446, 469] width 167 height 30
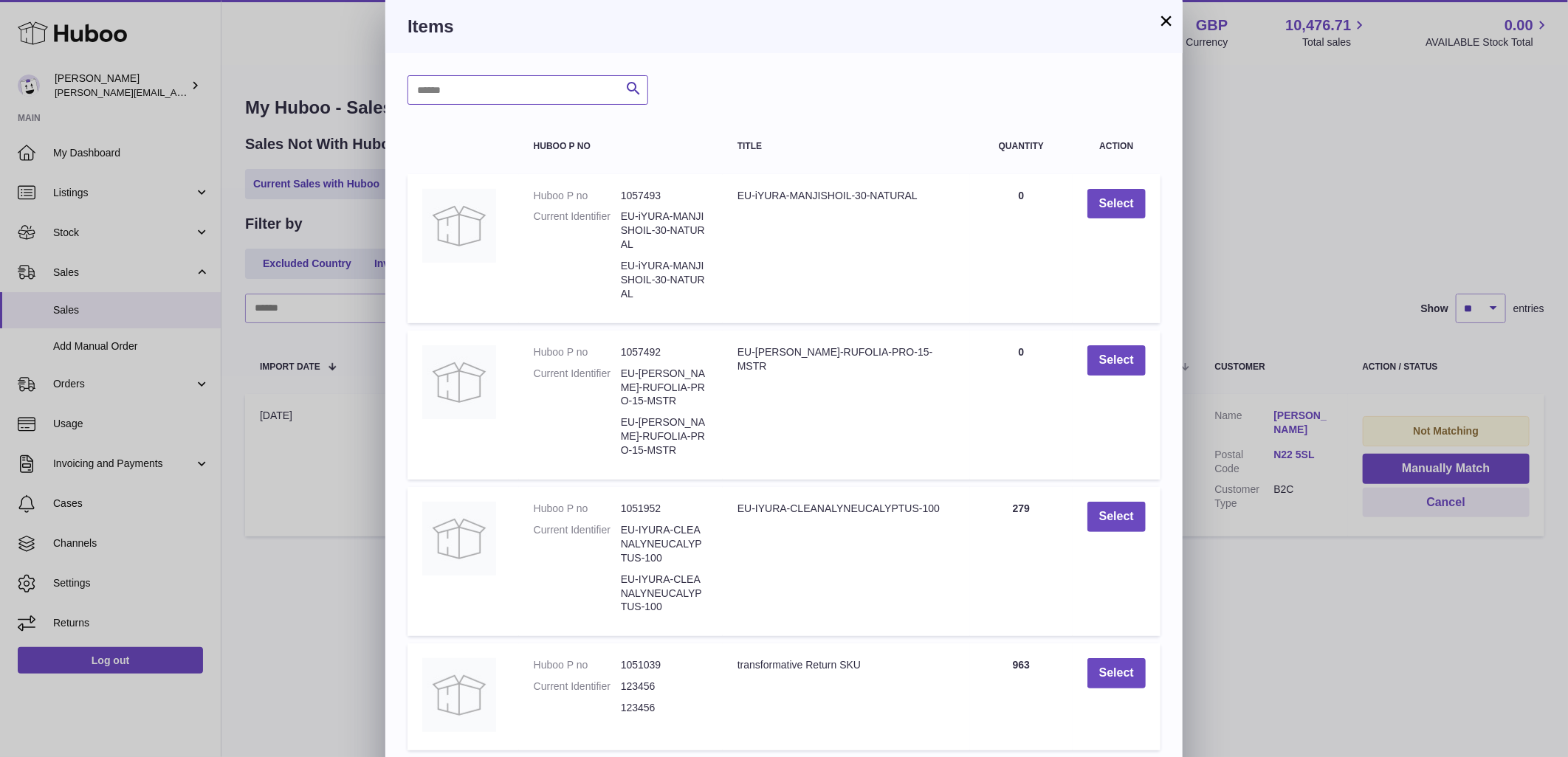
click at [529, 80] on input "text" at bounding box center [527, 90] width 240 height 30
type input "*******"
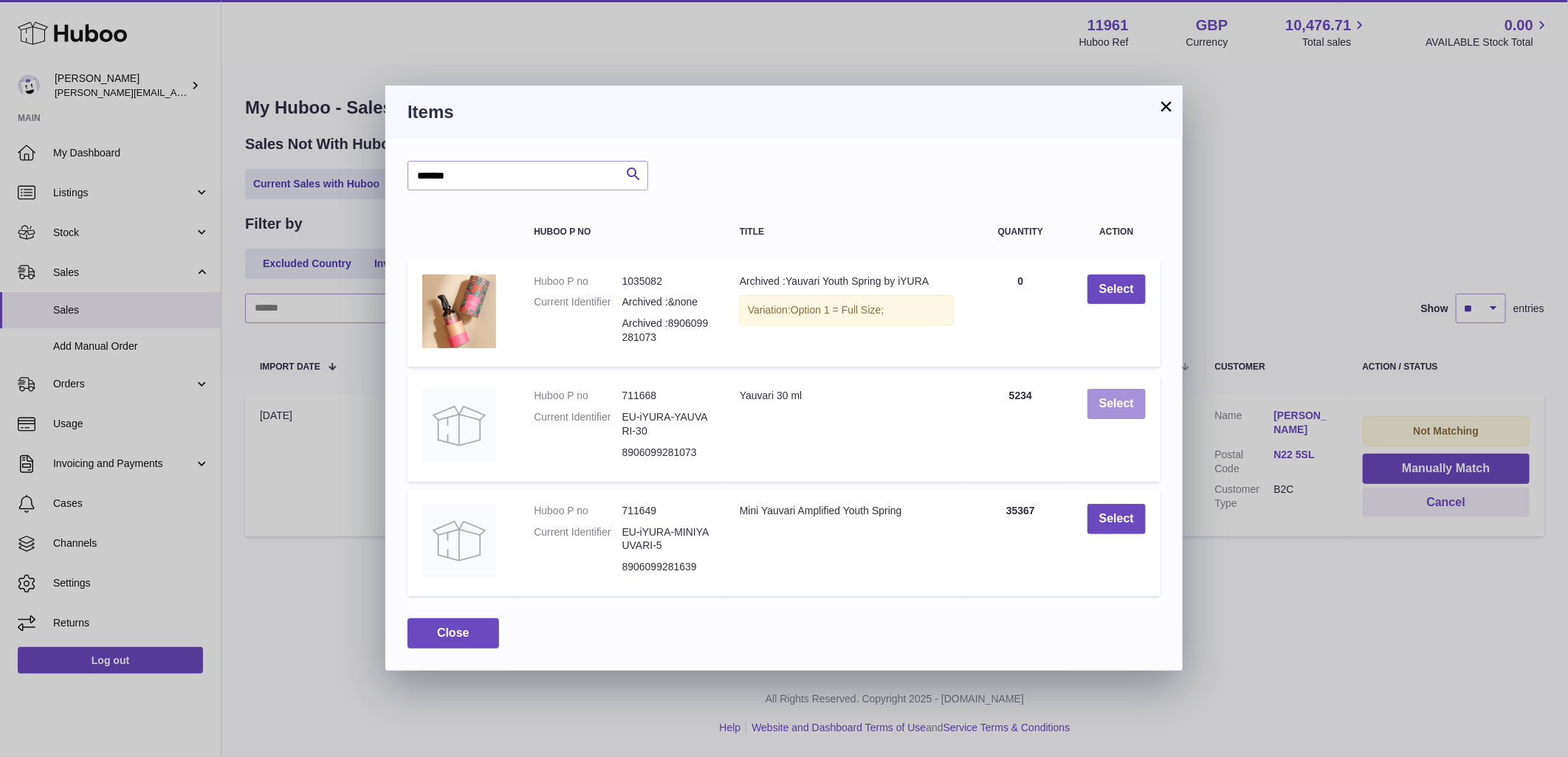
click at [1129, 395] on button "Select" at bounding box center [1116, 403] width 58 height 30
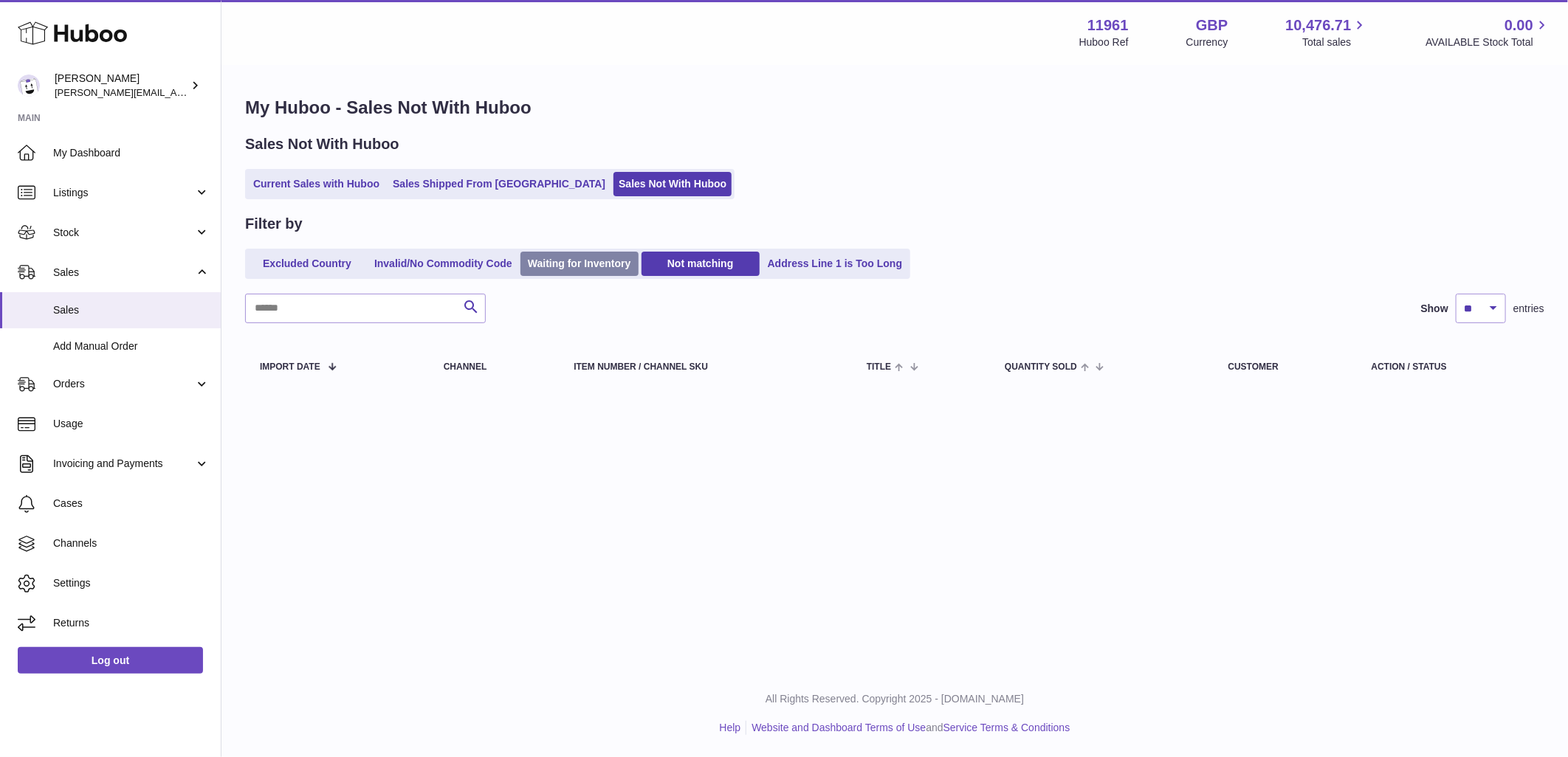
click at [550, 262] on link "Waiting for Inventory" at bounding box center [579, 264] width 118 height 24
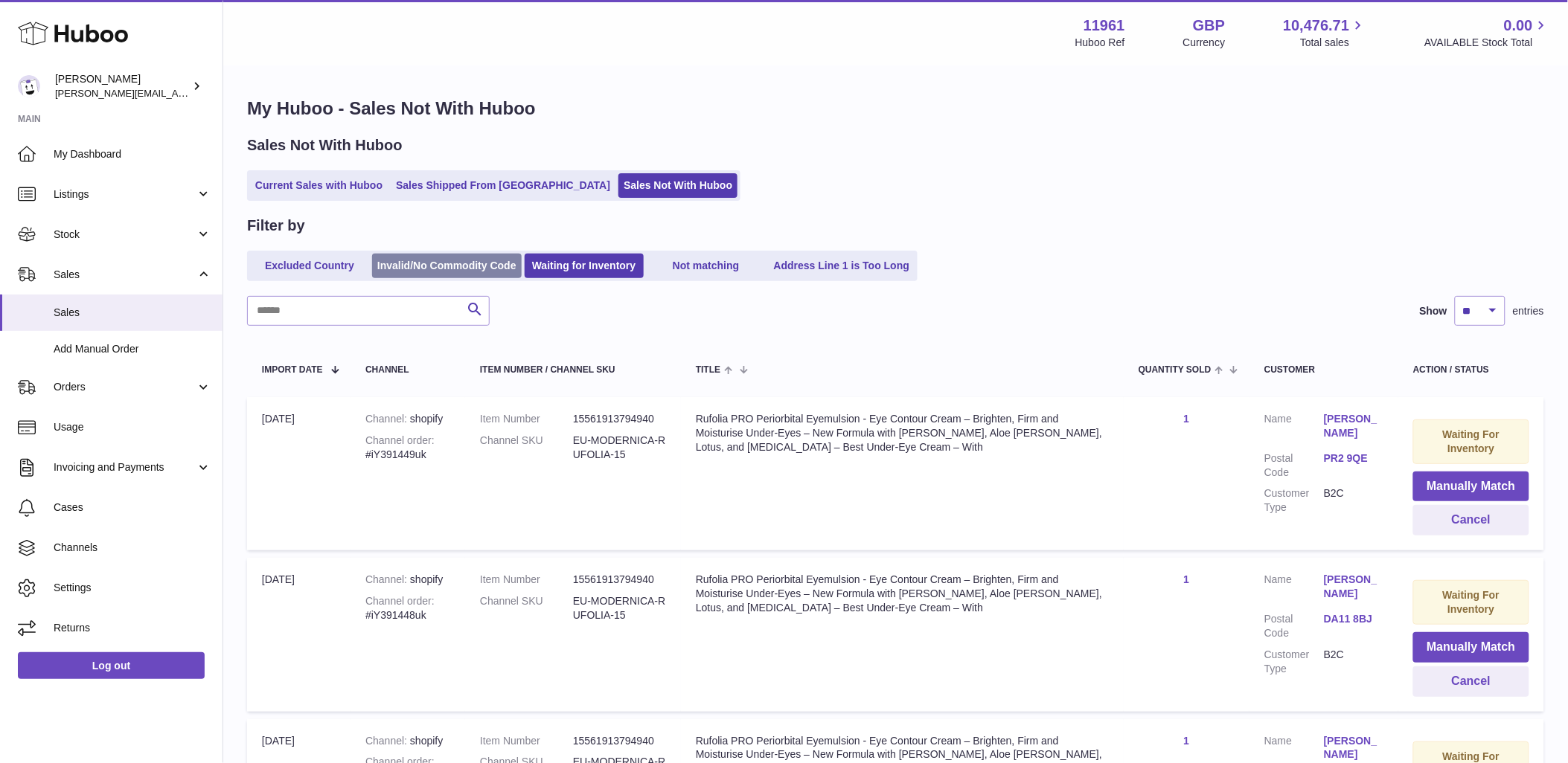
click at [375, 269] on link "Invalid/No Commodity Code" at bounding box center [447, 266] width 150 height 25
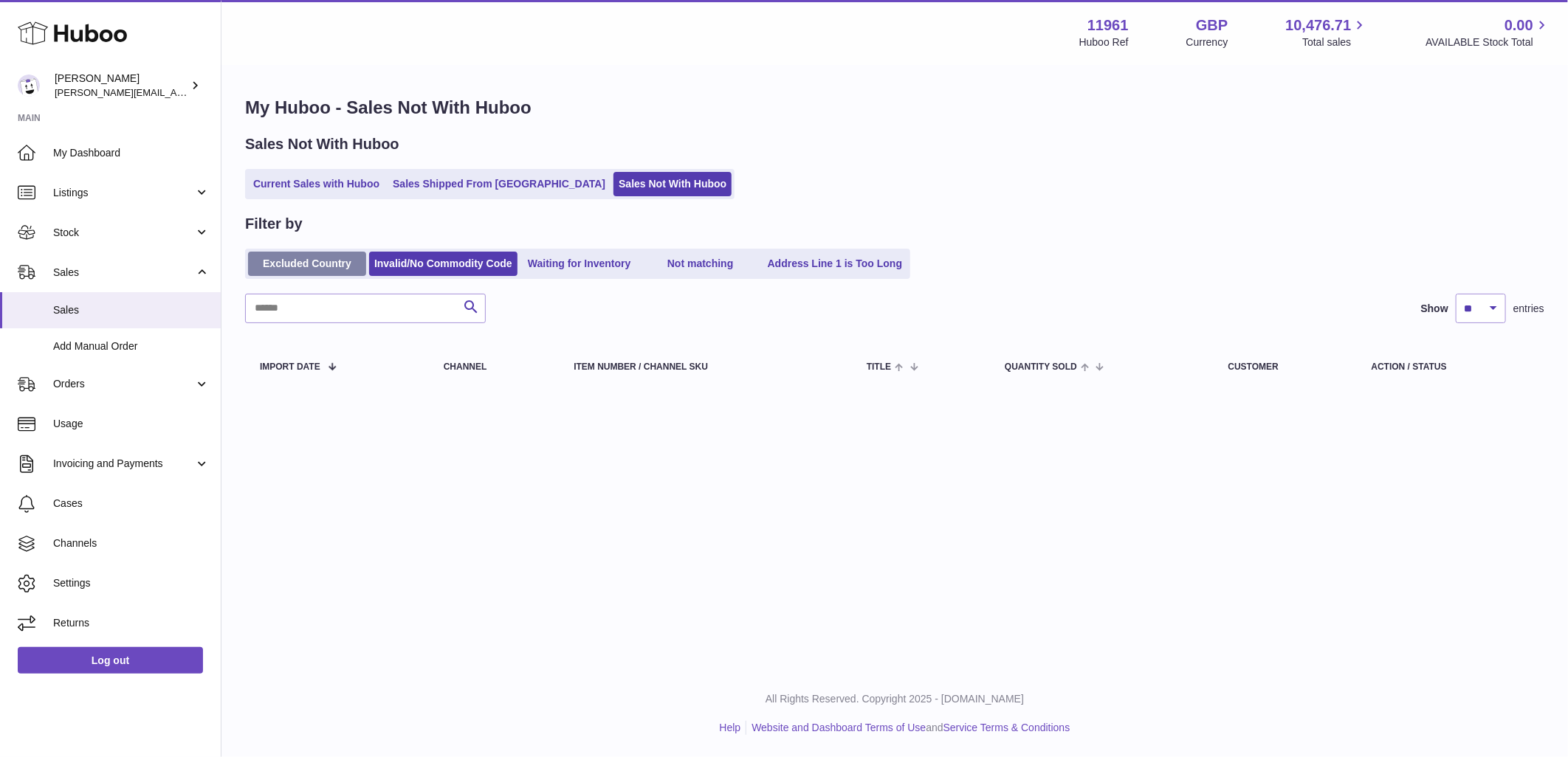
click at [321, 267] on link "Excluded Country" at bounding box center [307, 264] width 118 height 24
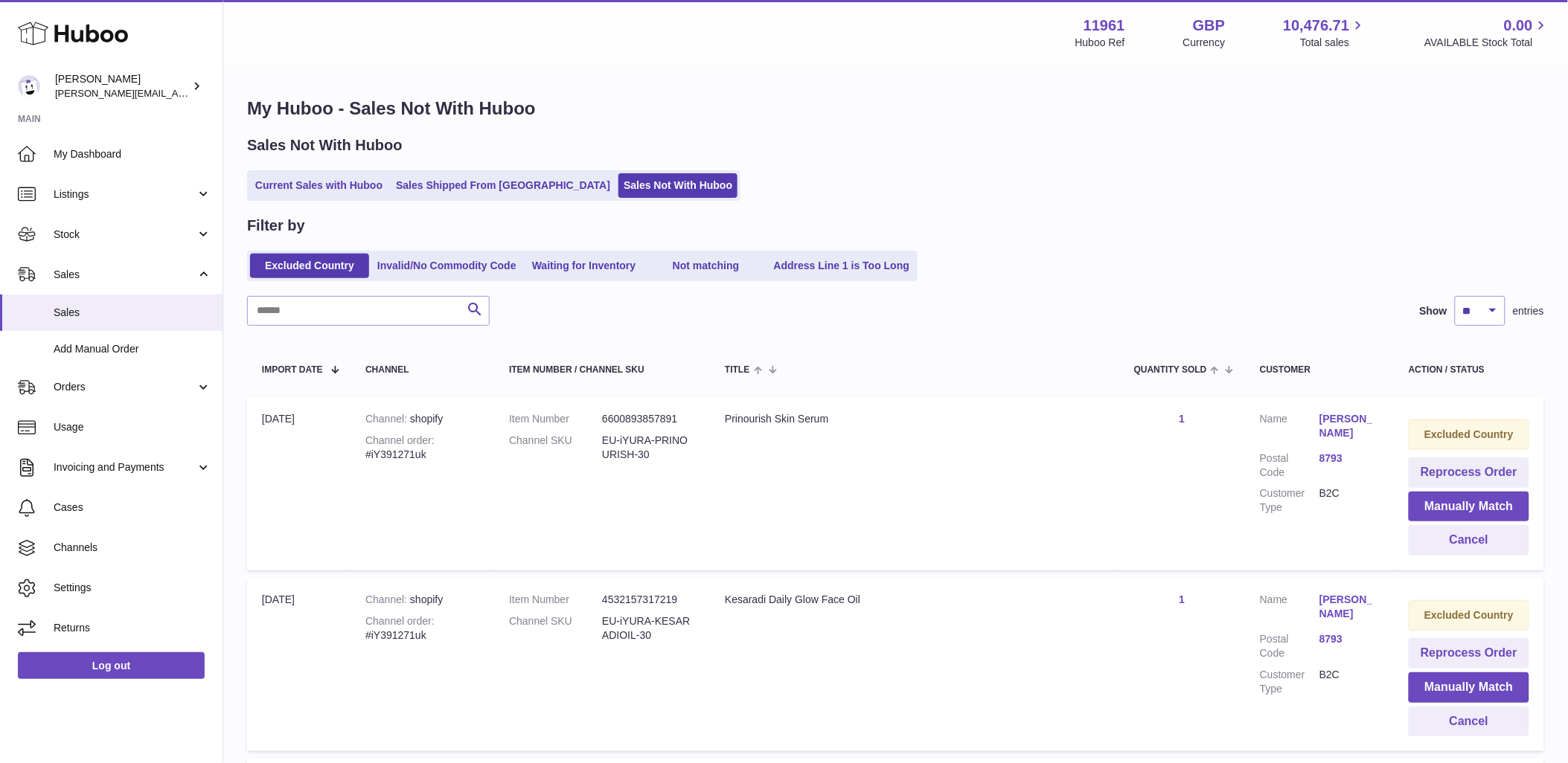
click at [588, 265] on link "Waiting for Inventory" at bounding box center [584, 266] width 119 height 25
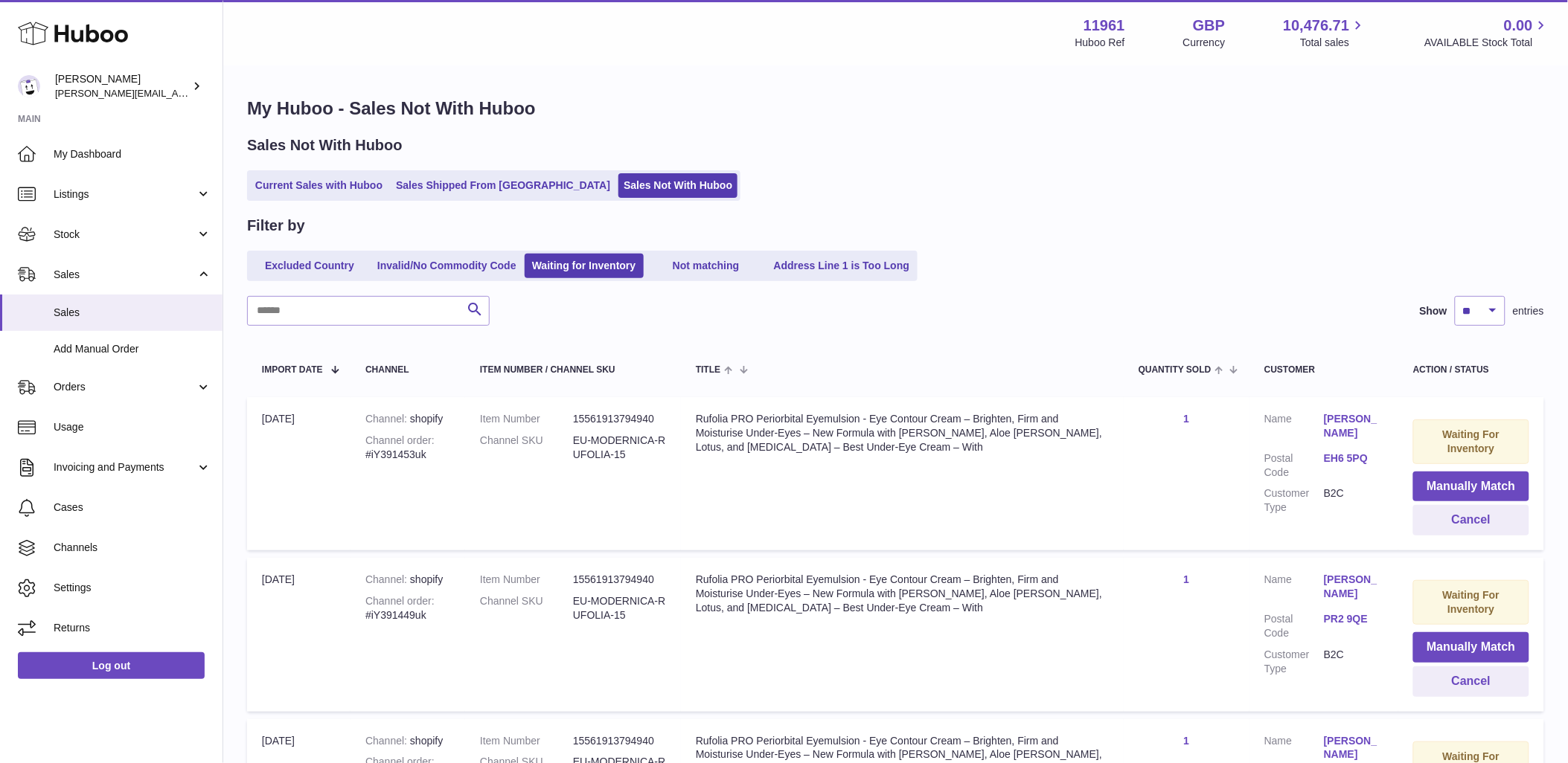
click at [314, 255] on link "Excluded Country" at bounding box center [310, 266] width 119 height 25
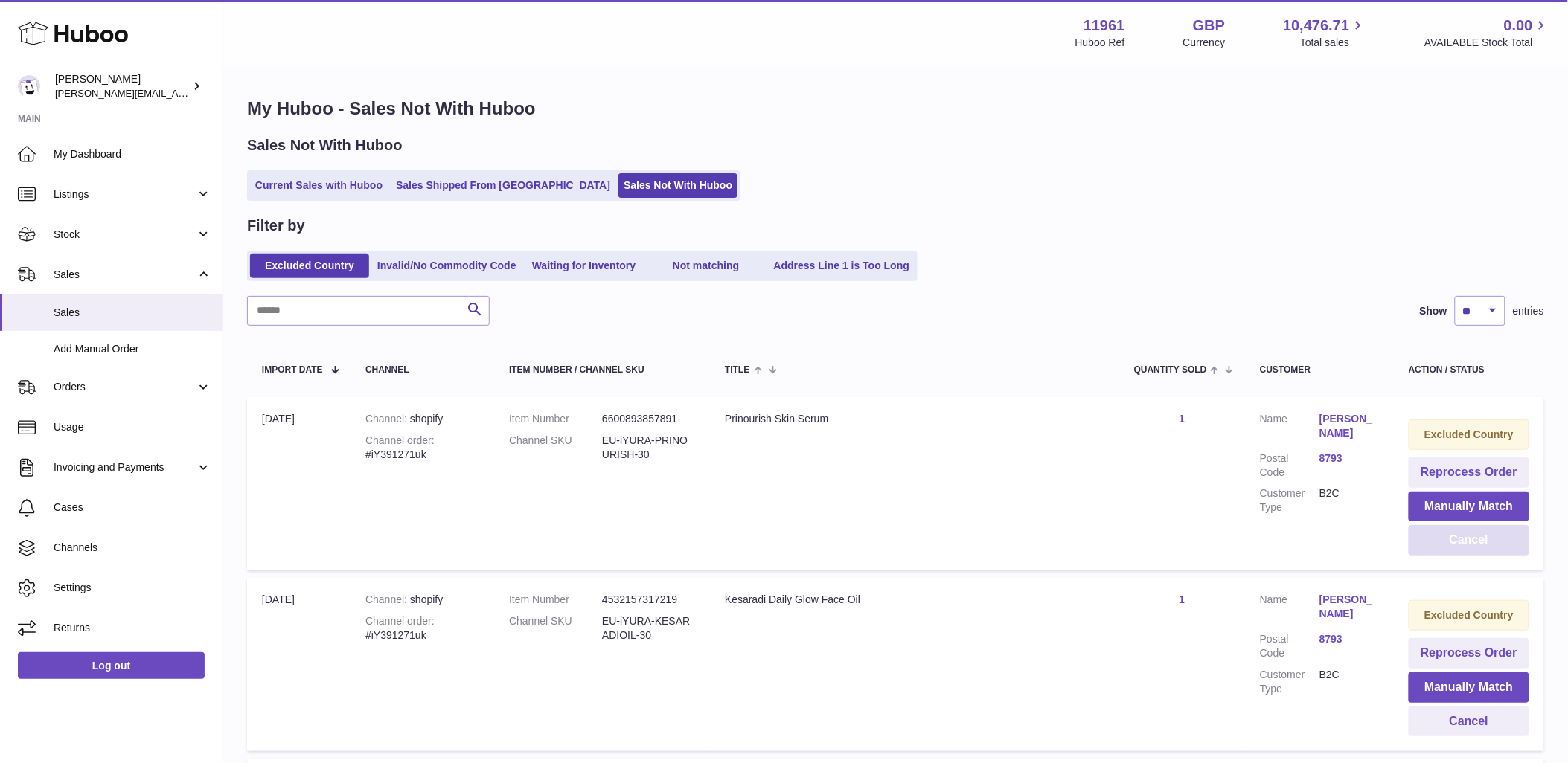
click at [1474, 539] on button "Cancel" at bounding box center [1468, 540] width 121 height 30
click at [1484, 539] on button "Cancel" at bounding box center [1468, 540] width 121 height 30
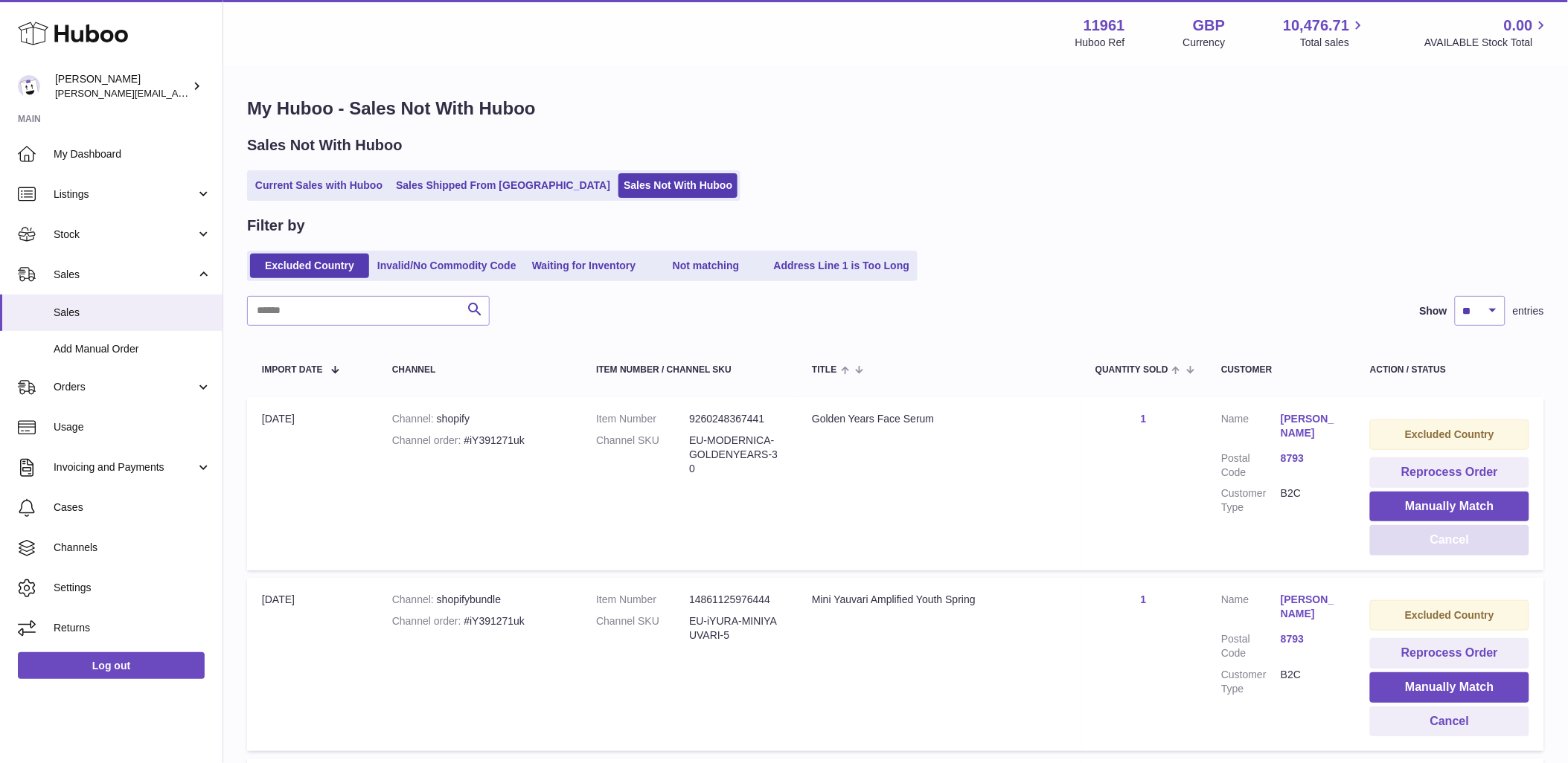
click at [1484, 539] on button "Cancel" at bounding box center [1449, 540] width 159 height 30
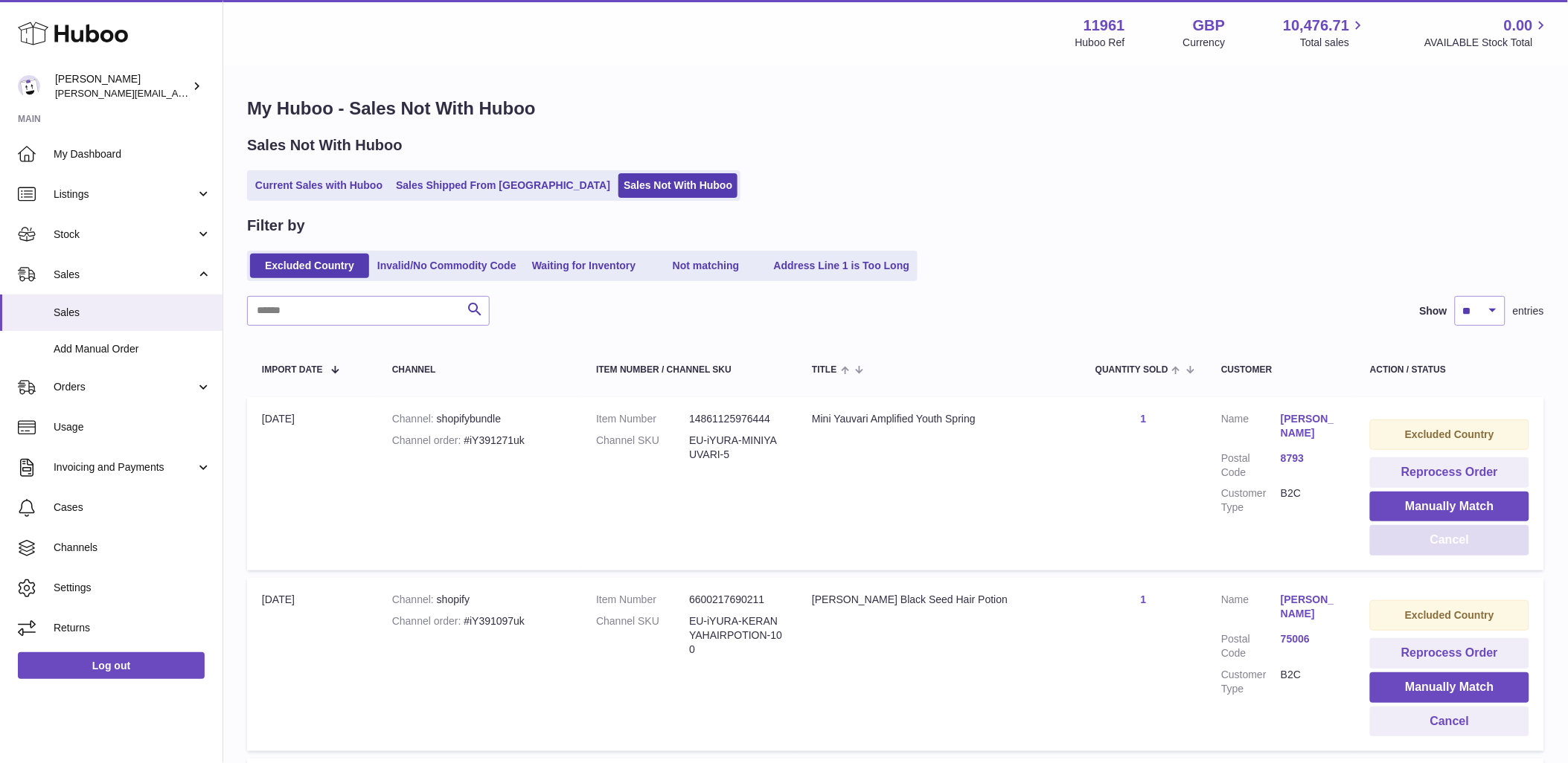
click at [1484, 541] on button "Cancel" at bounding box center [1449, 540] width 159 height 30
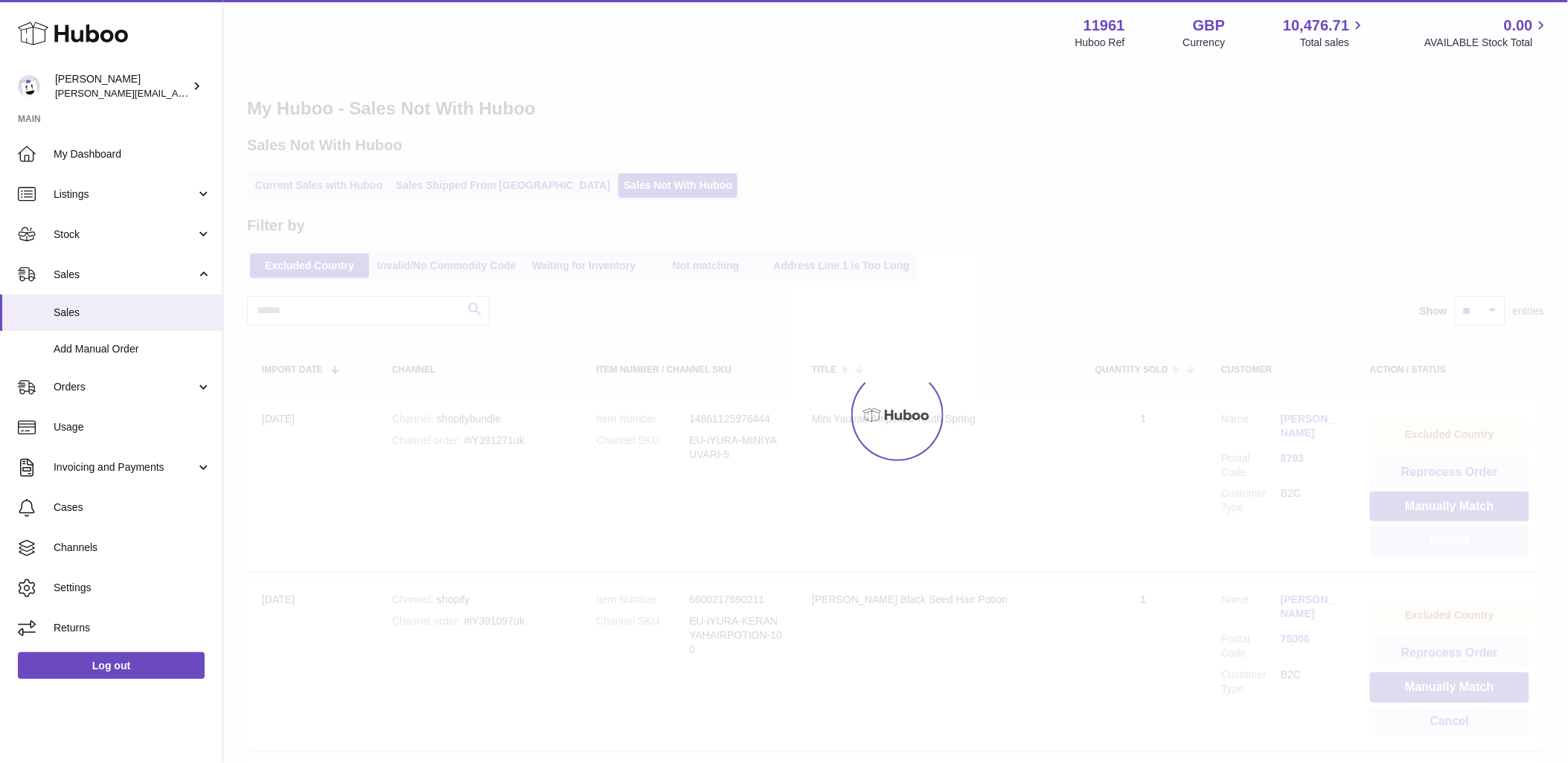
click at [1484, 541] on button "Cancel" at bounding box center [1449, 540] width 159 height 30
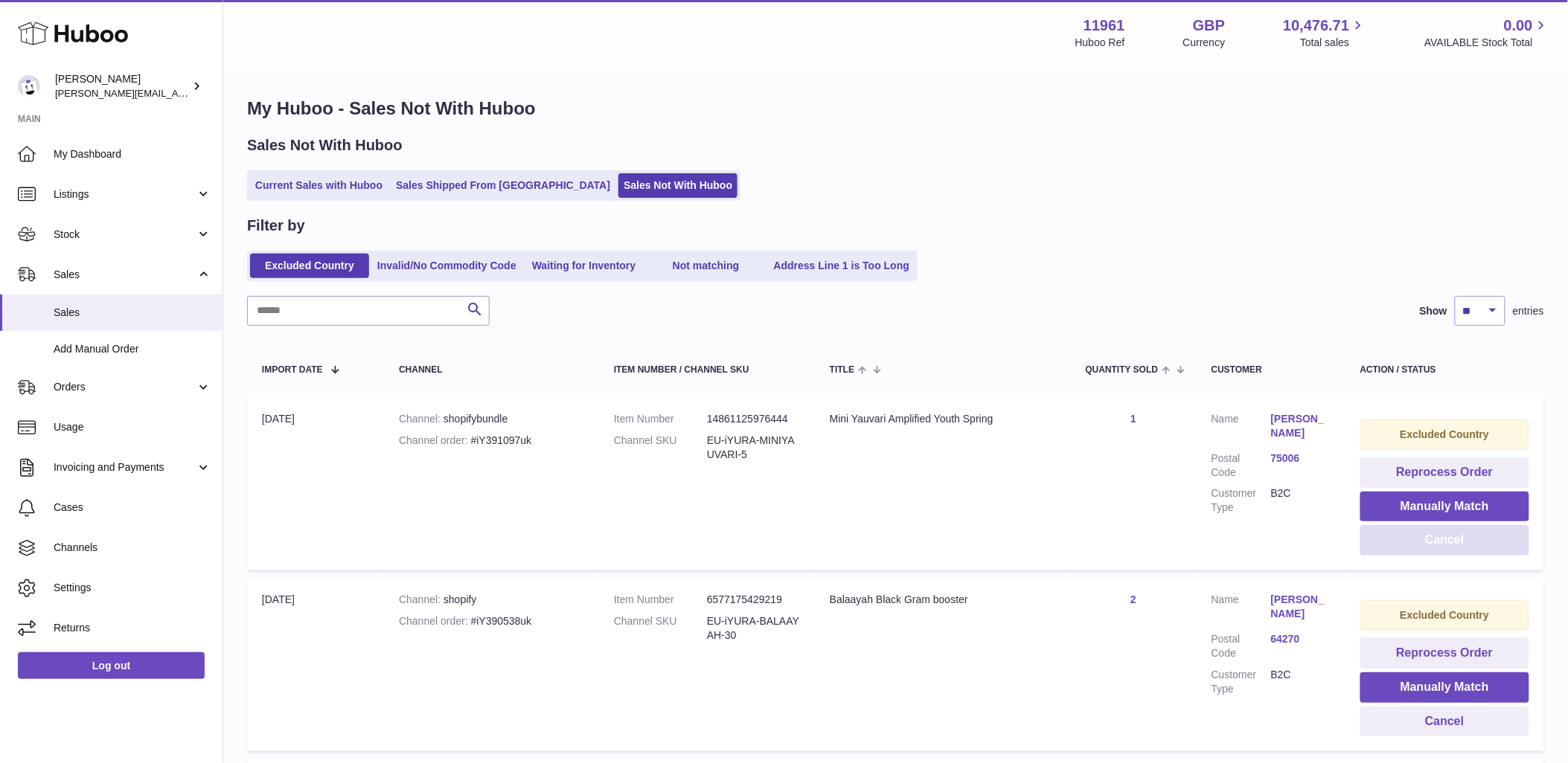
click at [1484, 541] on button "Cancel" at bounding box center [1445, 540] width 169 height 30
click at [1452, 534] on button "Cancel" at bounding box center [1445, 540] width 169 height 30
click at [1455, 531] on button "Cancel" at bounding box center [1445, 540] width 169 height 30
click at [1453, 536] on button "Cancel" at bounding box center [1445, 540] width 169 height 30
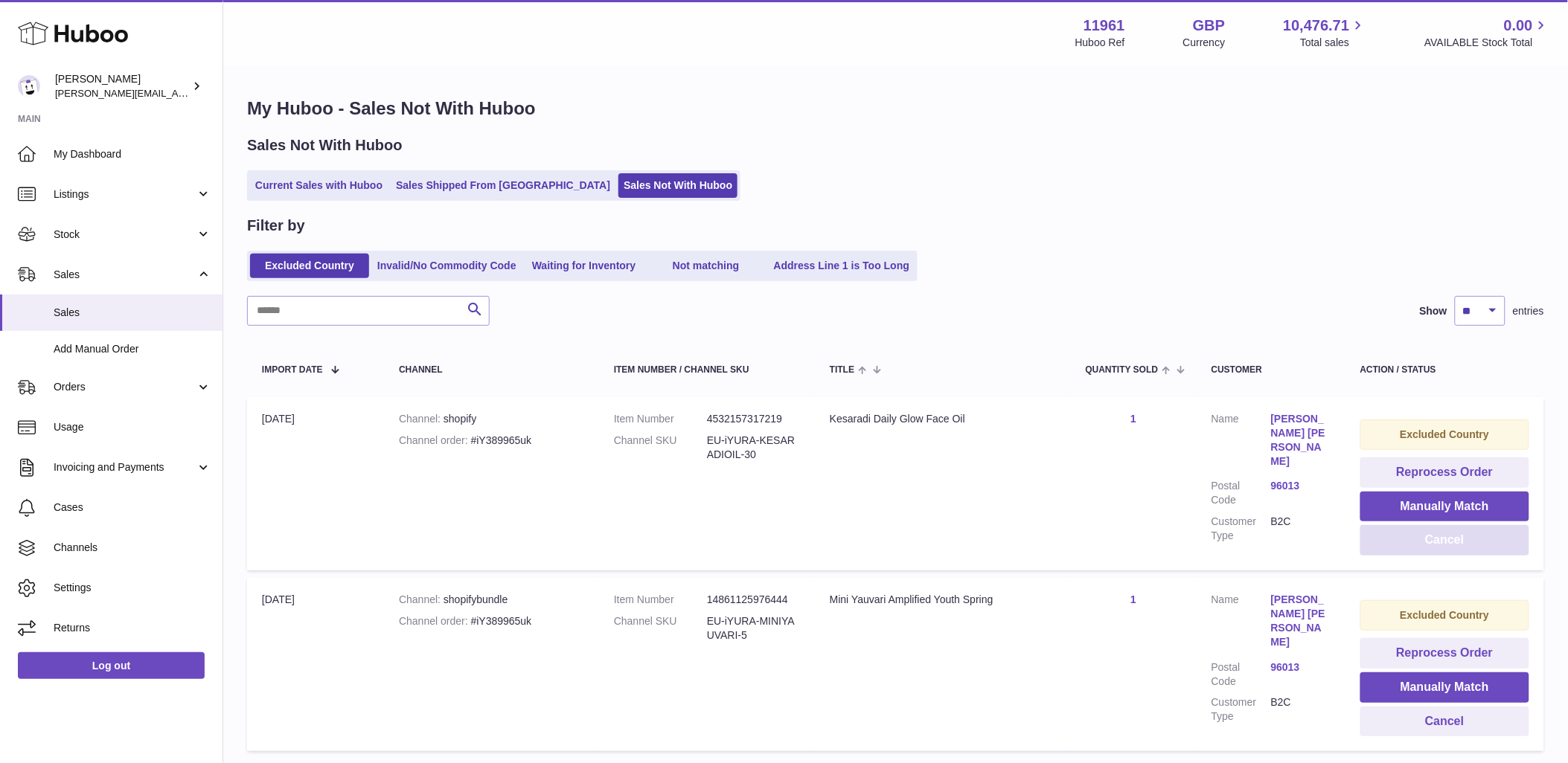
click at [1453, 536] on button "Cancel" at bounding box center [1445, 540] width 169 height 30
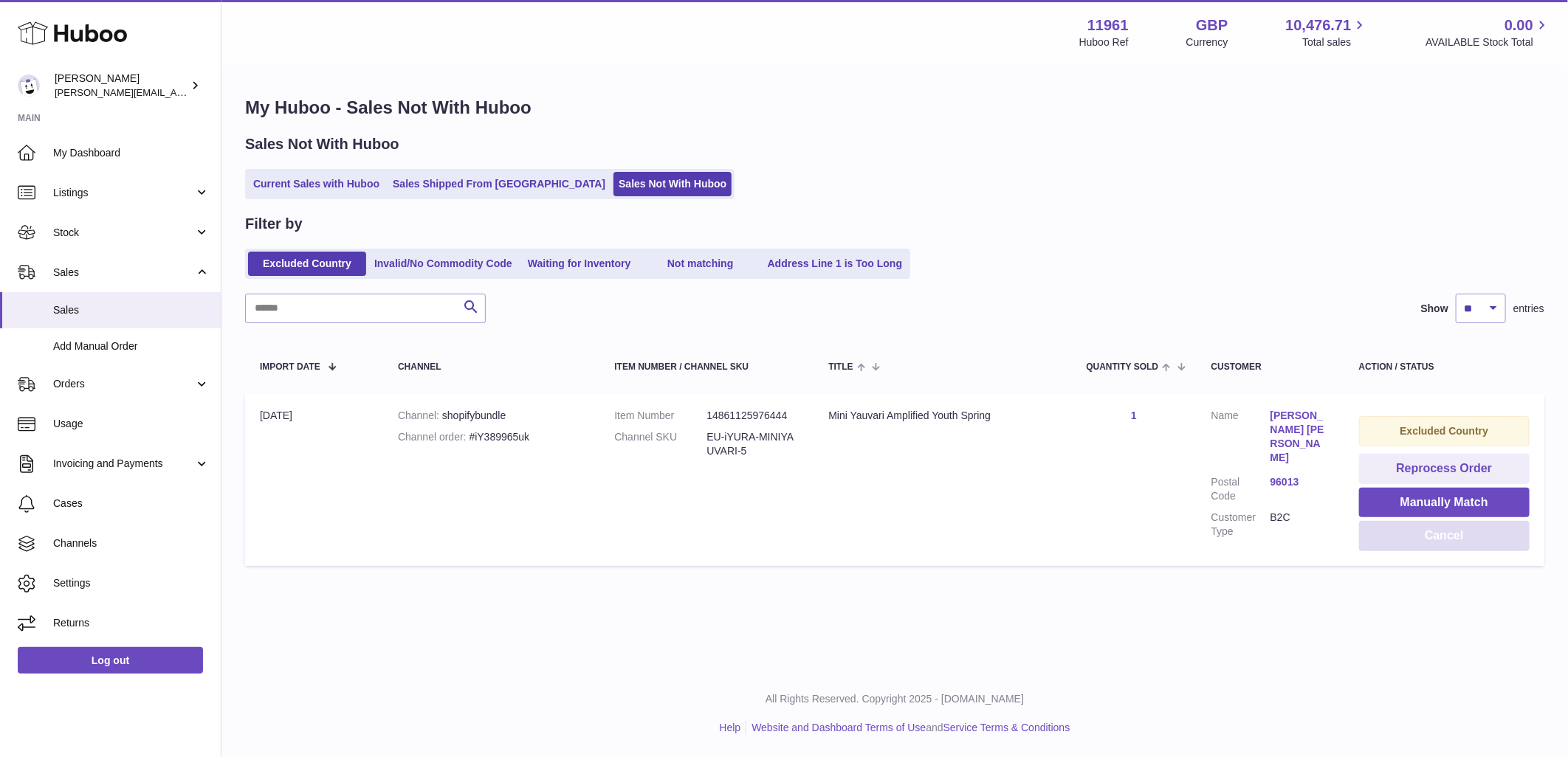
click at [1441, 532] on button "Cancel" at bounding box center [1444, 536] width 170 height 30
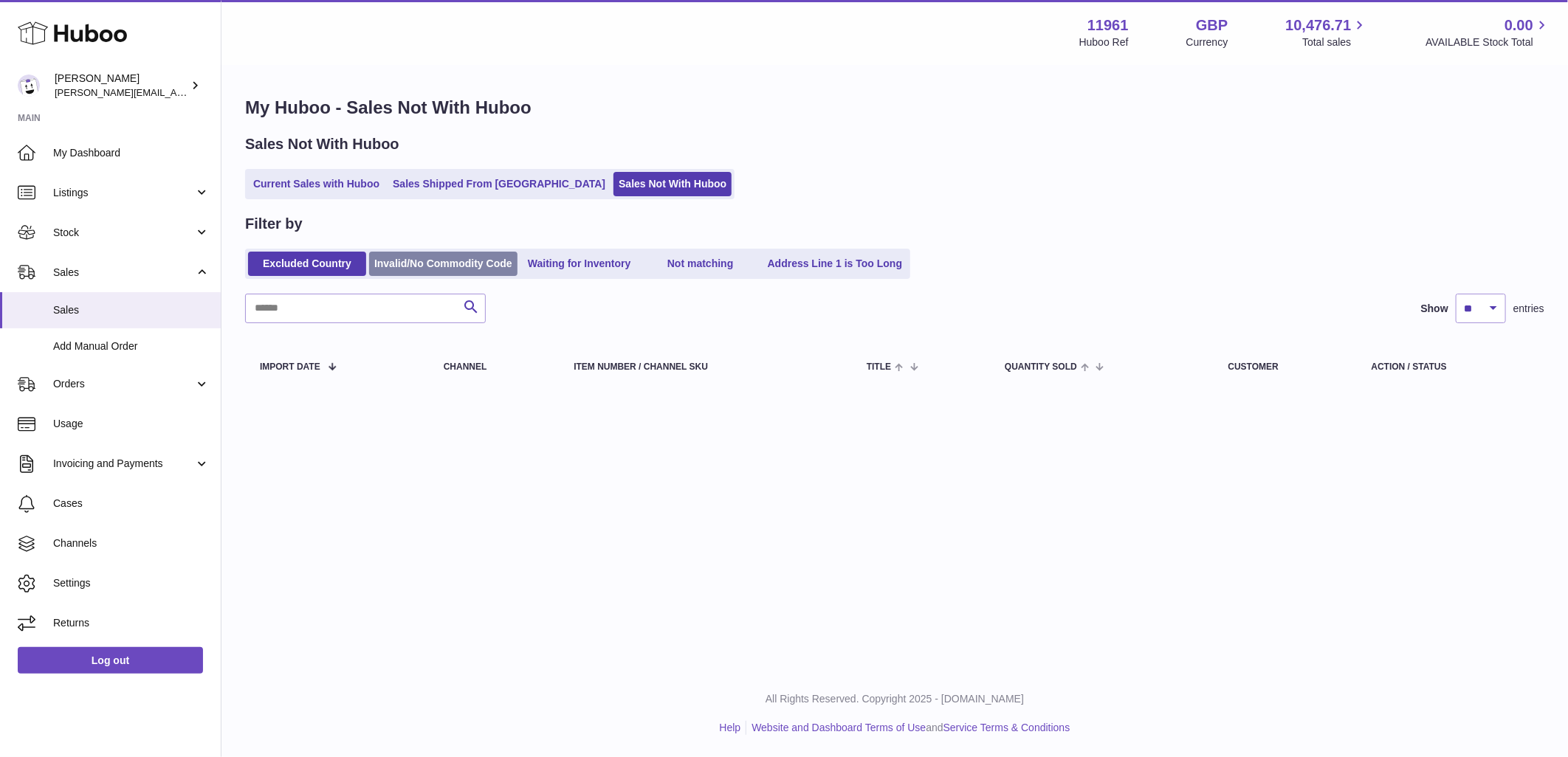
click at [450, 263] on link "Invalid/No Commodity Code" at bounding box center [443, 264] width 149 height 24
click at [569, 260] on link "Waiting for Inventory" at bounding box center [579, 264] width 118 height 24
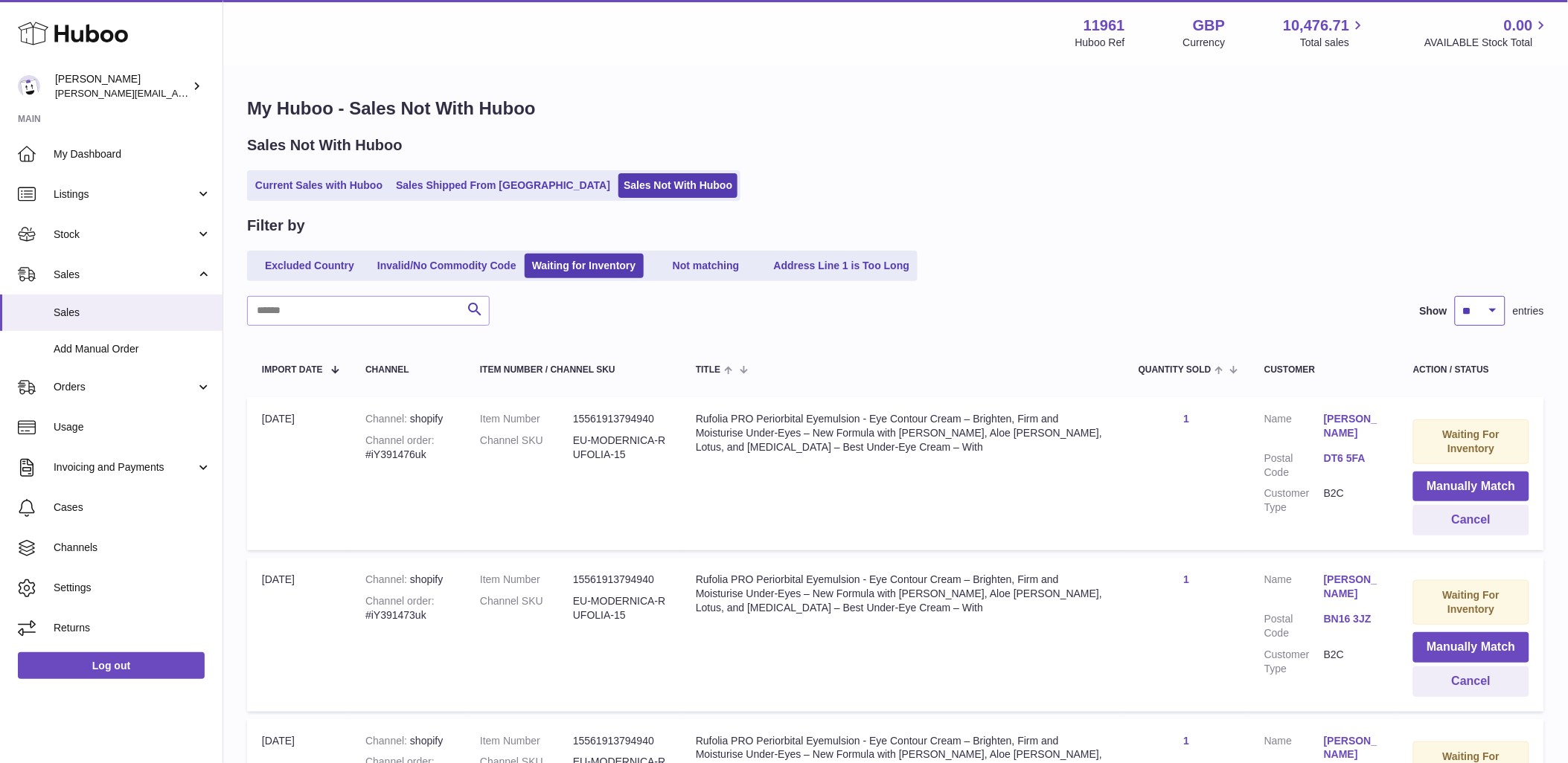
click at [1487, 311] on select "** ** ** ***" at bounding box center [1479, 311] width 50 height 30
click at [1478, 410] on td "Waiting For Inventory Manually Match Cancel" at bounding box center [1471, 474] width 146 height 154
drag, startPoint x: 1492, startPoint y: 307, endPoint x: 1490, endPoint y: 328, distance: 21.1
click at [1492, 307] on select "** ** ** ***" at bounding box center [1479, 311] width 50 height 30
select select "***"
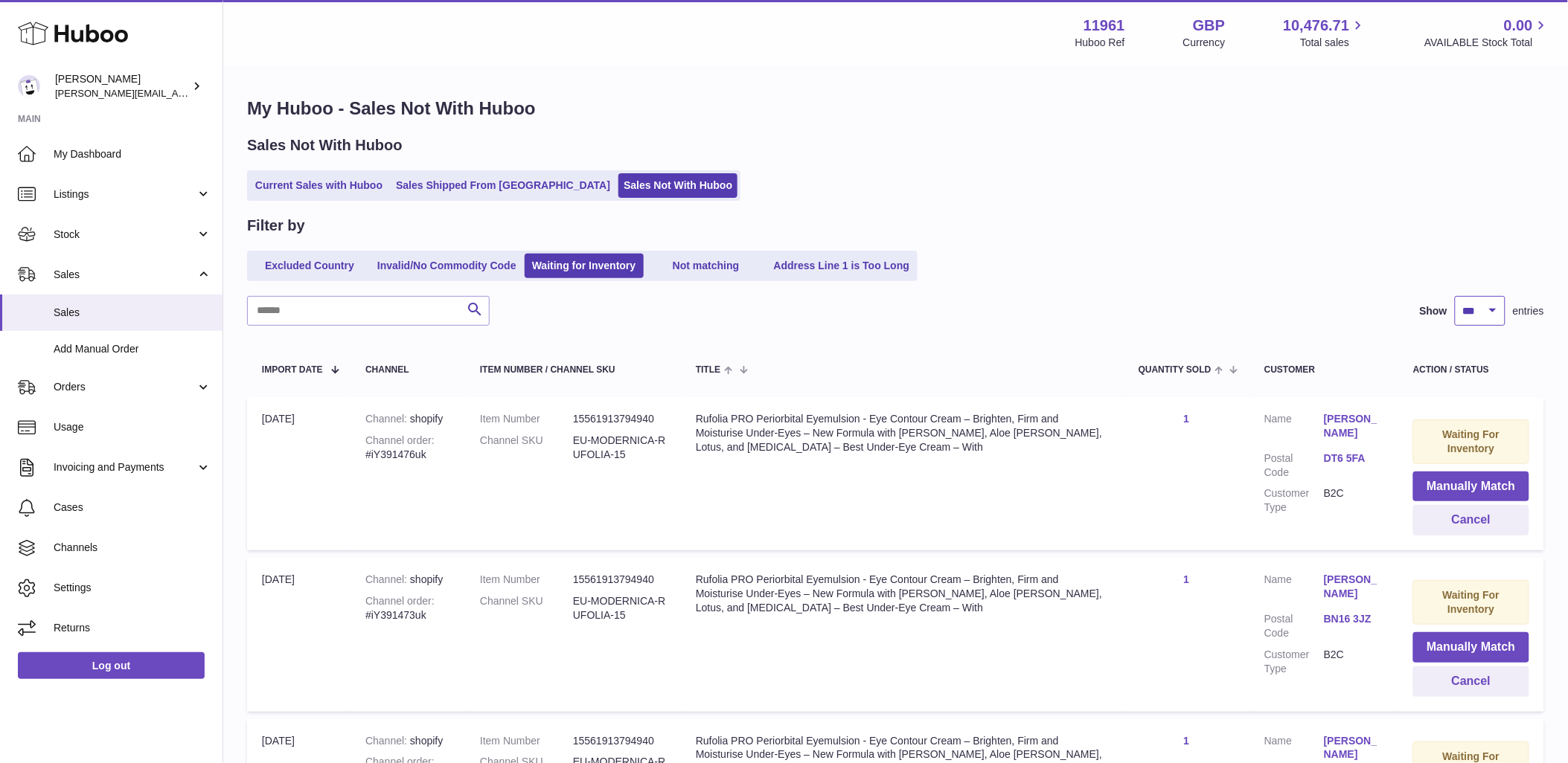
click at [1455, 296] on select "** ** ** ***" at bounding box center [1479, 311] width 50 height 30
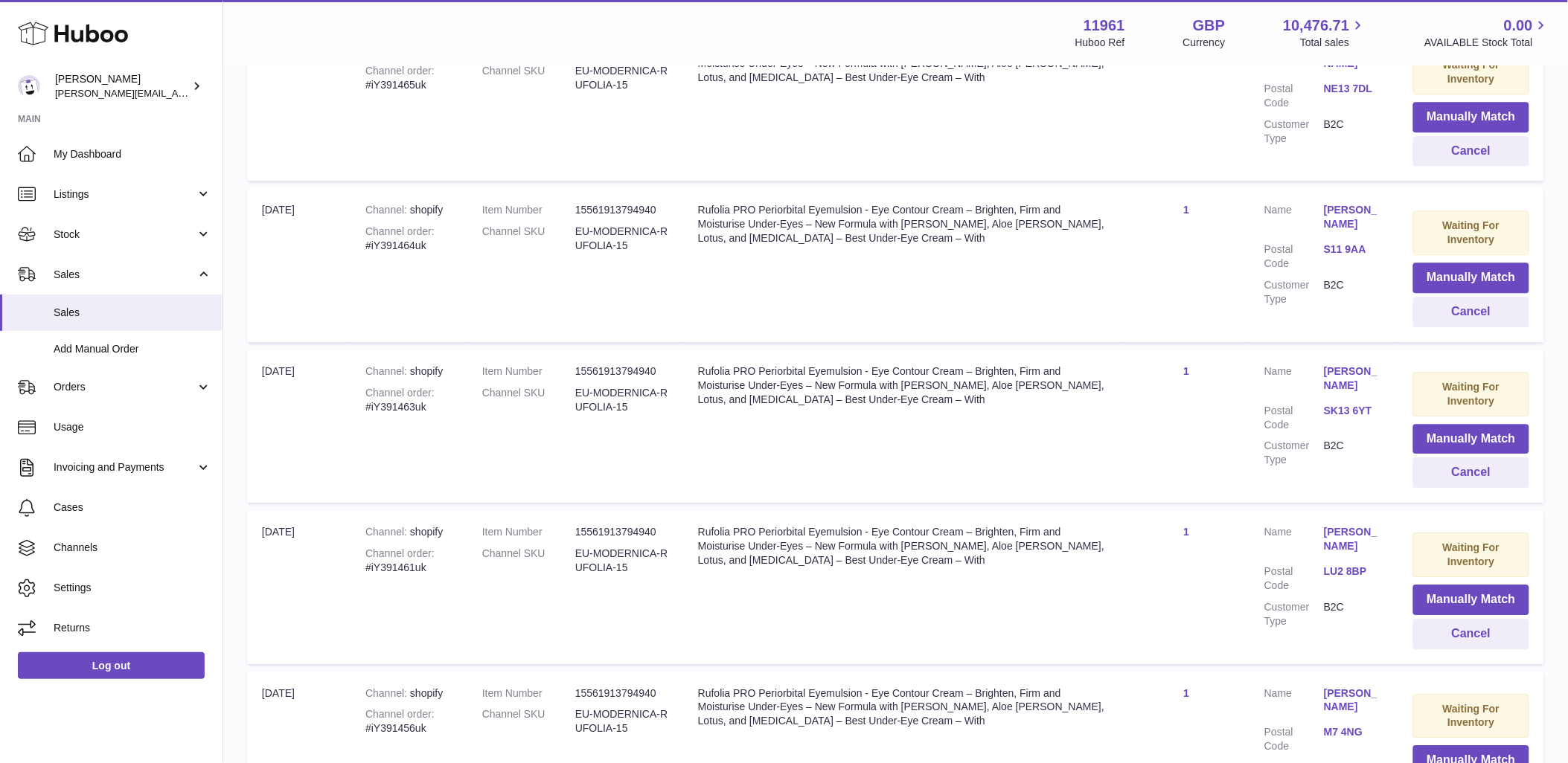
scroll to position [15909, 0]
